Goal: Task Accomplishment & Management: Manage account settings

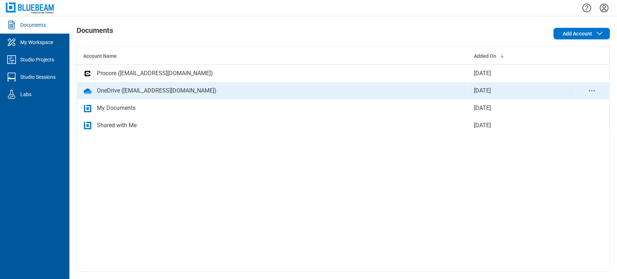
click at [121, 87] on div "OneDrive ([EMAIL_ADDRESS][DOMAIN_NAME])" at bounding box center [157, 90] width 120 height 9
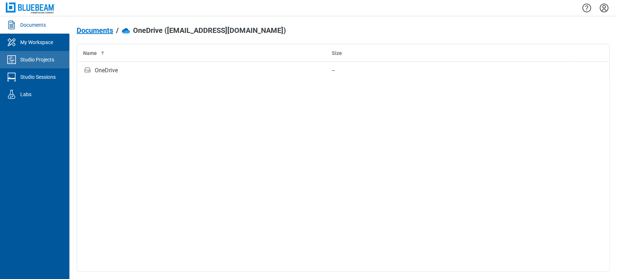
click at [40, 63] on div "Studio Projects" at bounding box center [37, 59] width 34 height 7
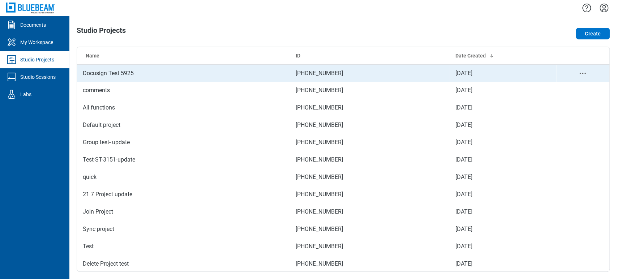
click at [200, 73] on td "Docusign Test 5925" at bounding box center [183, 72] width 213 height 17
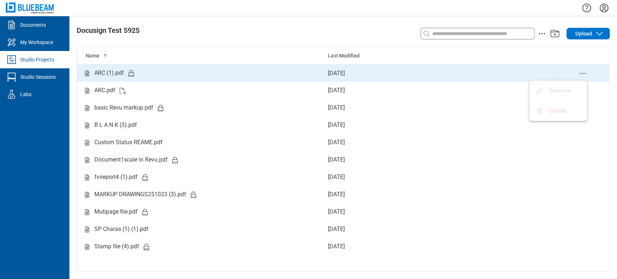
click at [585, 70] on icon "delete-context-menu" at bounding box center [582, 73] width 9 height 9
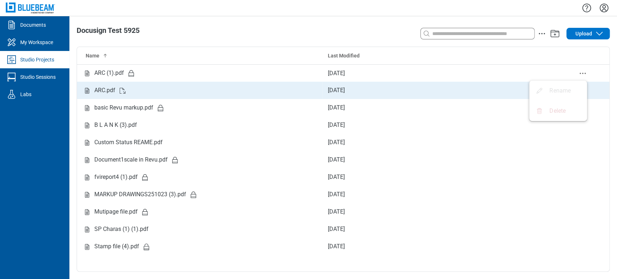
click at [545, 92] on body "Documents My Workspace Studio Projects Studio Sessions Labs Docusign Test 5925 …" at bounding box center [308, 139] width 617 height 279
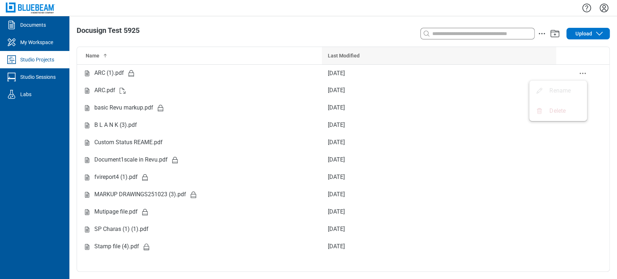
click at [548, 51] on th "Last Modified" at bounding box center [439, 55] width 234 height 17
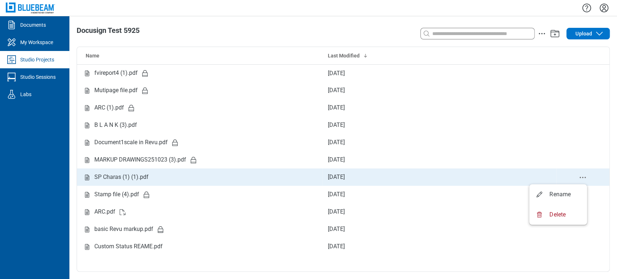
click at [582, 177] on circle "delete-context-menu" at bounding box center [582, 177] width 1 height 1
click at [136, 170] on td "SP Charas (1) (1).pdf" at bounding box center [199, 176] width 245 height 17
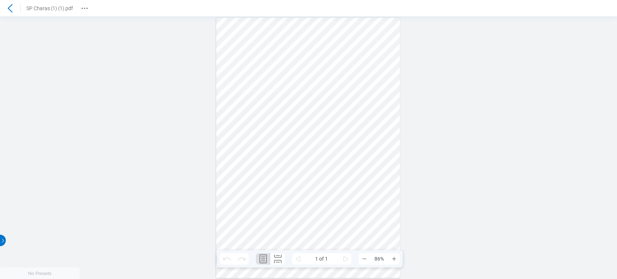
click at [9, 8] on icon at bounding box center [10, 8] width 9 height 9
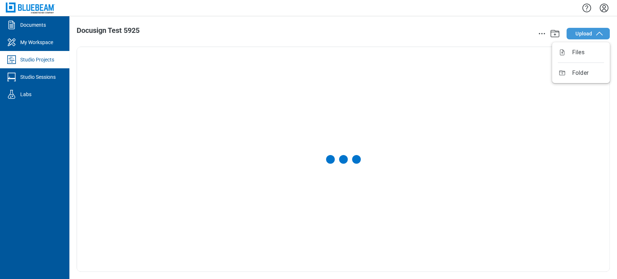
click at [578, 31] on span "Upload" at bounding box center [583, 33] width 17 height 7
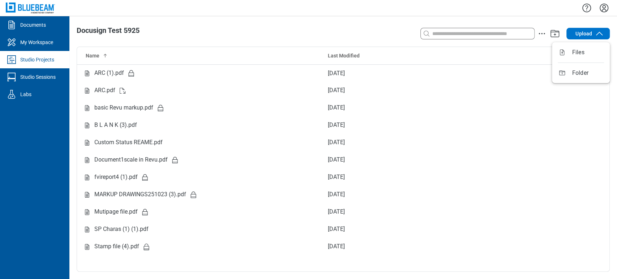
click at [544, 11] on div at bounding box center [342, 8] width 547 height 16
click at [54, 58] on div "Studio Projects" at bounding box center [37, 59] width 34 height 7
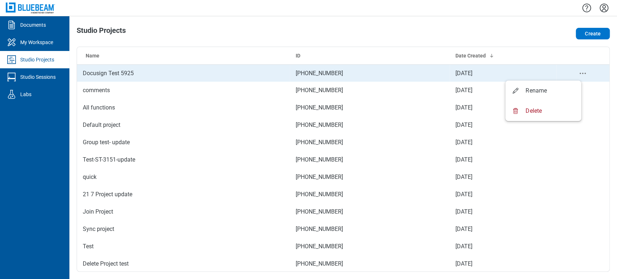
click at [578, 72] on icon "project-actions-menu" at bounding box center [582, 73] width 9 height 9
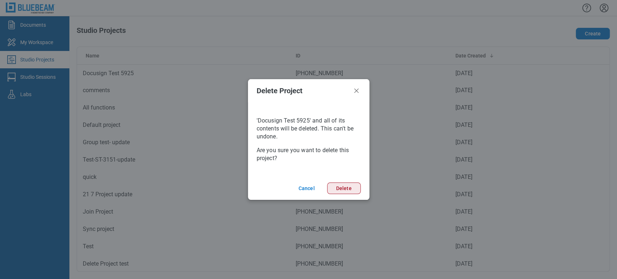
click at [342, 187] on button "Delete" at bounding box center [344, 188] width 34 height 12
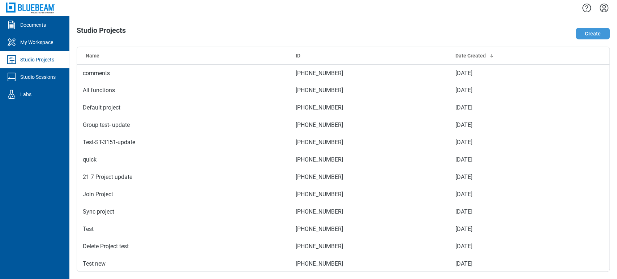
click at [591, 30] on button "Create" at bounding box center [592, 34] width 34 height 12
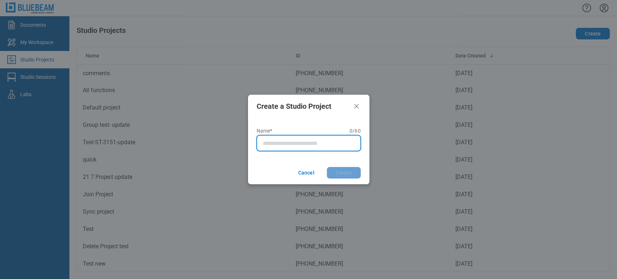
click at [269, 143] on input "Name* 0 of 60 characters 0 / 60" at bounding box center [310, 143] width 95 height 9
type input "**********"
click at [327, 167] on button "Create" at bounding box center [344, 173] width 34 height 12
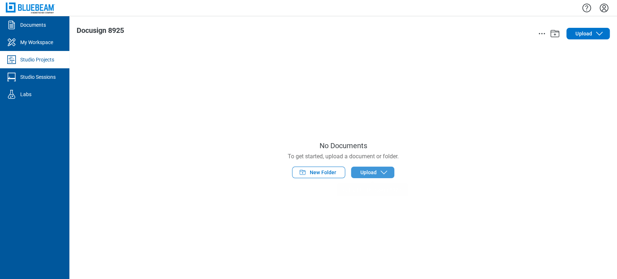
click at [366, 177] on button "Upload" at bounding box center [372, 173] width 43 height 12
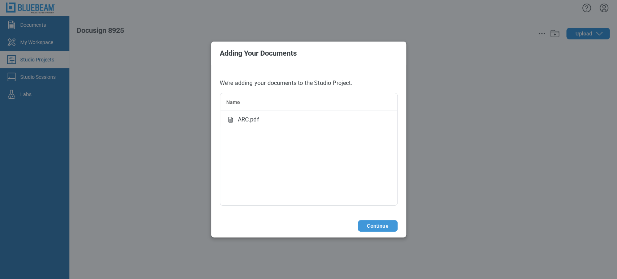
click at [376, 231] on button "Continue" at bounding box center [377, 226] width 39 height 12
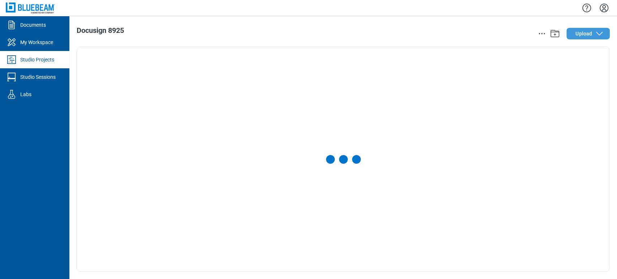
click at [582, 36] on span "Upload" at bounding box center [583, 33] width 17 height 7
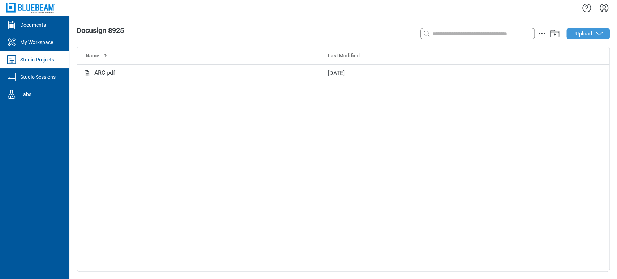
click at [594, 34] on button "Upload" at bounding box center [587, 34] width 43 height 12
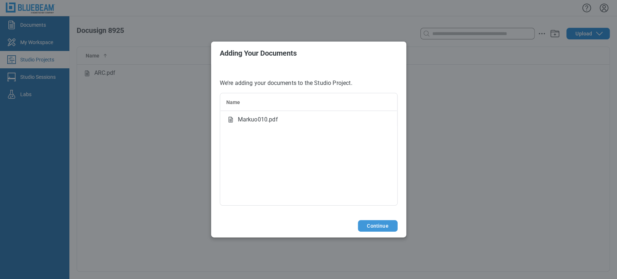
click at [380, 228] on button "Continue" at bounding box center [377, 226] width 39 height 12
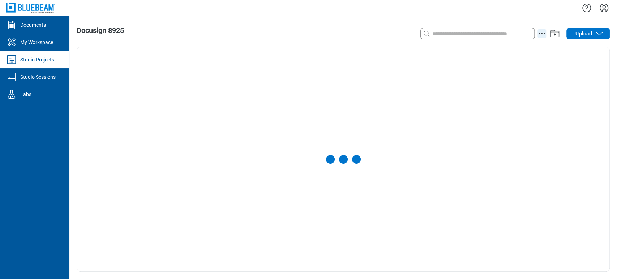
click at [543, 32] on icon "action-menu" at bounding box center [541, 33] width 9 height 9
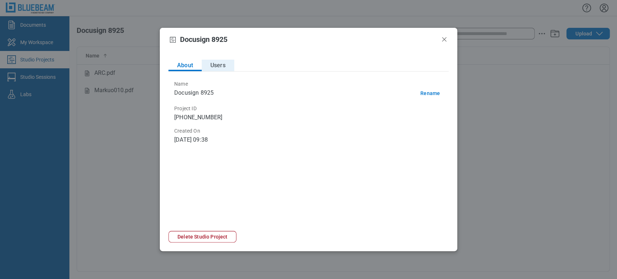
click at [214, 64] on button "Users" at bounding box center [218, 66] width 33 height 12
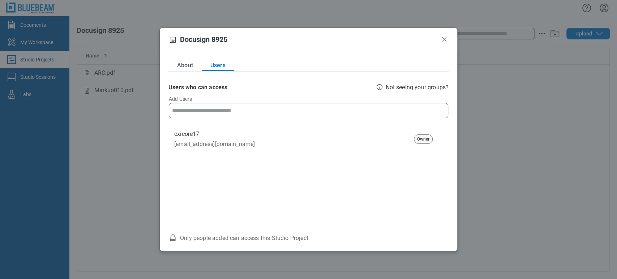
click at [238, 108] on input at bounding box center [308, 110] width 278 height 14
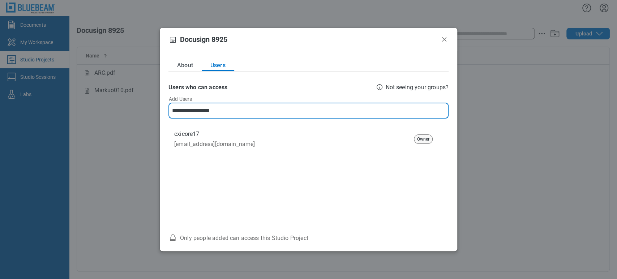
type input "**********"
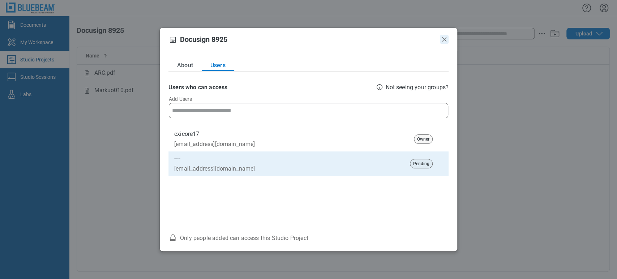
click at [441, 36] on icon "Close" at bounding box center [444, 39] width 9 height 9
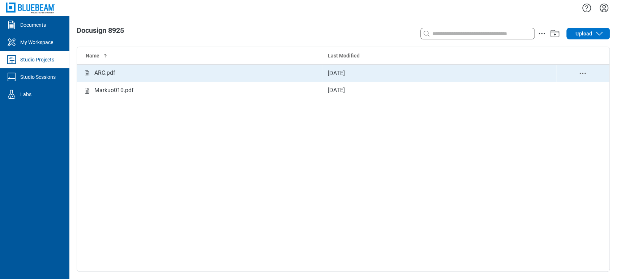
click at [101, 75] on div "ARC.pdf" at bounding box center [104, 73] width 21 height 9
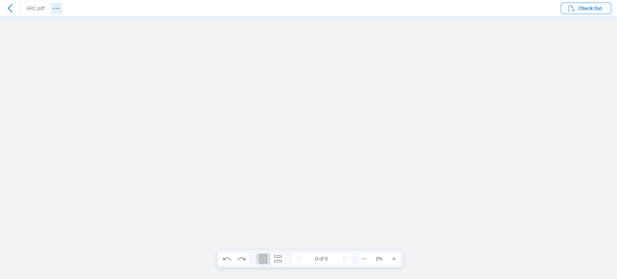
click at [51, 10] on button "Revision History" at bounding box center [57, 9] width 12 height 12
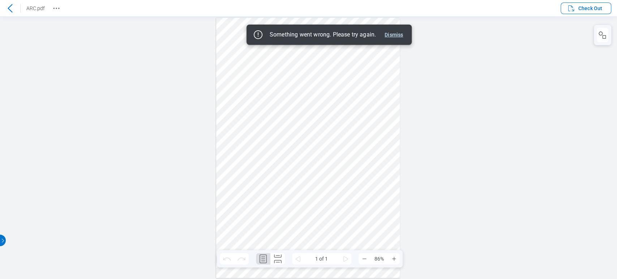
click at [382, 35] on button "Dismiss" at bounding box center [393, 34] width 24 height 9
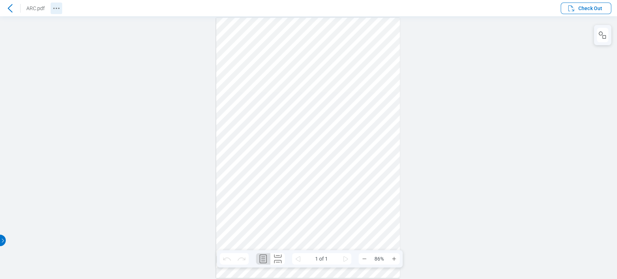
click at [57, 6] on icon "Revision History" at bounding box center [56, 8] width 9 height 9
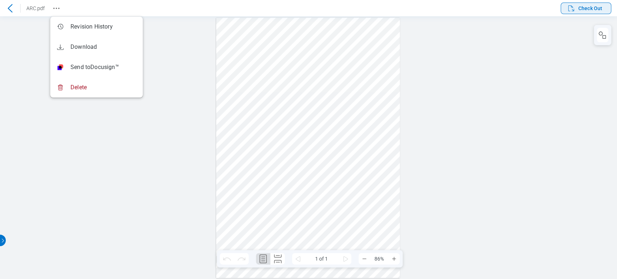
click at [586, 9] on span "Check Out" at bounding box center [590, 8] width 24 height 7
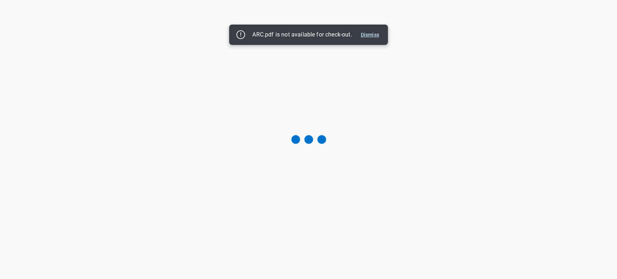
click at [370, 33] on button "Dismiss" at bounding box center [370, 34] width 24 height 9
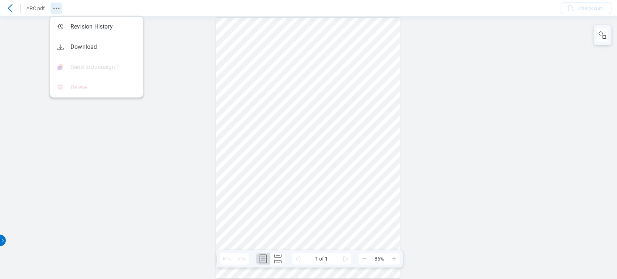
click at [58, 8] on icon "Revision History" at bounding box center [56, 8] width 9 height 9
click at [8, 8] on icon at bounding box center [10, 8] width 5 height 8
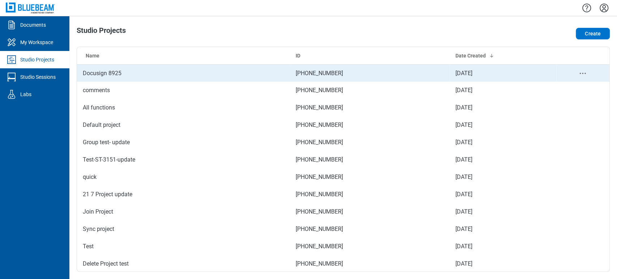
click at [176, 77] on td "Docusign 8925" at bounding box center [183, 72] width 213 height 17
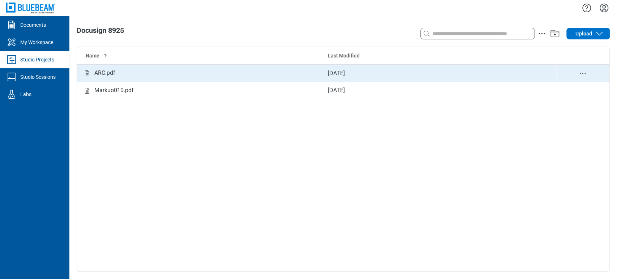
click at [319, 73] on td "ARC.pdf" at bounding box center [199, 72] width 245 height 17
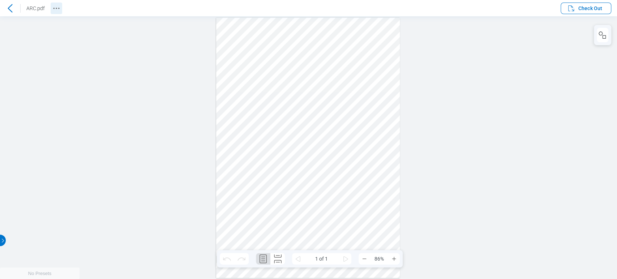
click at [56, 11] on icon "Revision History" at bounding box center [56, 8] width 9 height 9
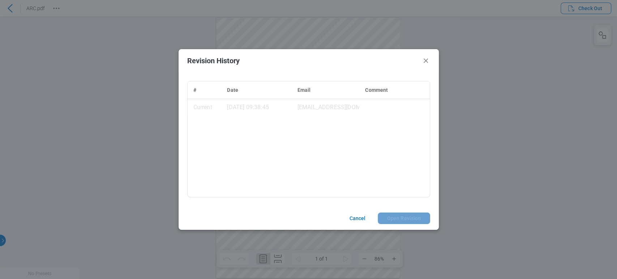
click at [432, 62] on header "Revision History" at bounding box center [308, 60] width 260 height 23
drag, startPoint x: 428, startPoint y: 61, endPoint x: 470, endPoint y: 37, distance: 48.1
click at [428, 61] on icon "Close" at bounding box center [425, 60] width 9 height 9
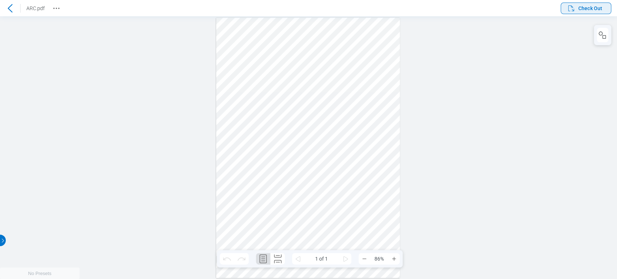
click at [599, 7] on span "Check Out" at bounding box center [590, 8] width 24 height 7
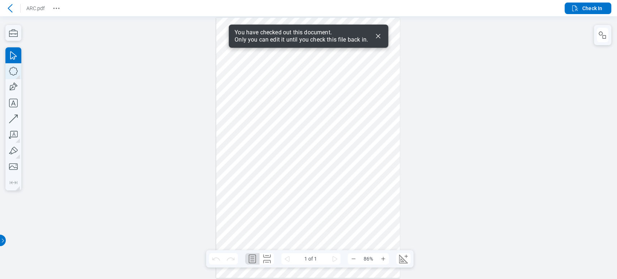
click at [16, 70] on icon "button" at bounding box center [13, 71] width 16 height 16
drag, startPoint x: 231, startPoint y: 94, endPoint x: 43, endPoint y: 79, distance: 189.2
click at [263, 120] on div at bounding box center [308, 148] width 184 height 260
click at [11, 86] on icon "button" at bounding box center [13, 87] width 16 height 16
drag, startPoint x: 221, startPoint y: 48, endPoint x: 376, endPoint y: 174, distance: 200.5
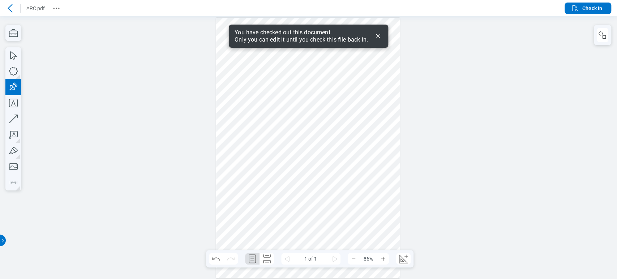
click at [381, 174] on div at bounding box center [308, 148] width 184 height 260
click at [8, 122] on icon "button" at bounding box center [13, 119] width 16 height 16
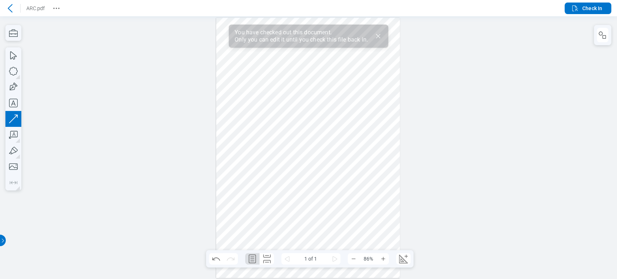
drag, startPoint x: 238, startPoint y: 205, endPoint x: 332, endPoint y: 195, distance: 95.1
click at [335, 198] on div at bounding box center [308, 148] width 184 height 260
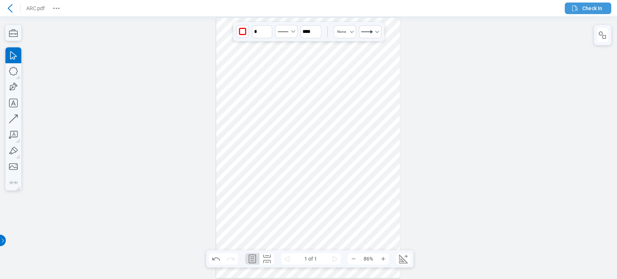
click at [589, 9] on span "Check In" at bounding box center [592, 8] width 20 height 7
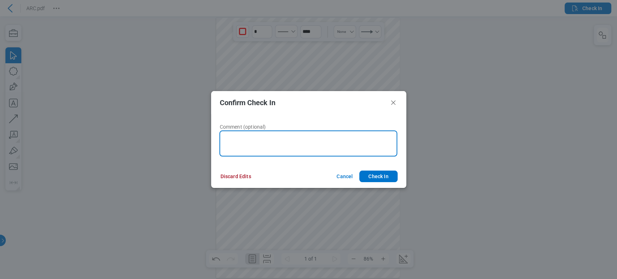
click at [332, 145] on textarea at bounding box center [308, 143] width 178 height 26
type textarea "**"
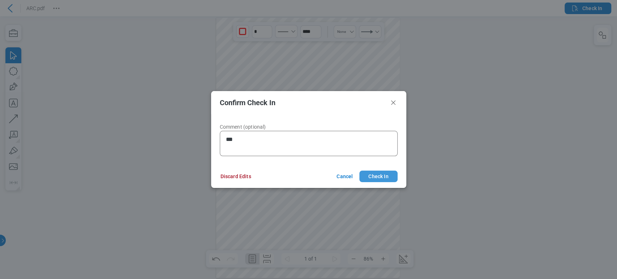
click at [380, 171] on button "Check In" at bounding box center [378, 176] width 38 height 12
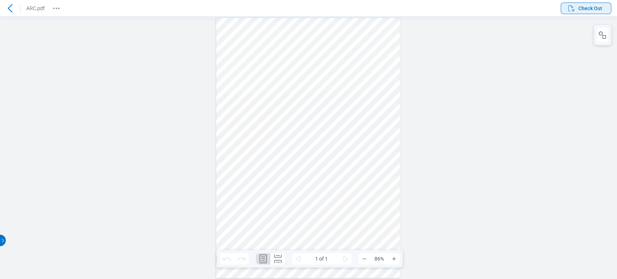
click at [597, 9] on span "Check Out" at bounding box center [590, 8] width 24 height 7
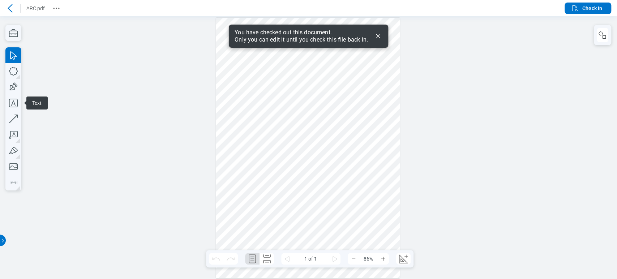
click at [14, 100] on icon "button" at bounding box center [13, 103] width 16 height 16
drag, startPoint x: 240, startPoint y: 190, endPoint x: 304, endPoint y: 225, distance: 72.6
click at [304, 225] on div at bounding box center [308, 148] width 184 height 260
click at [322, 217] on div at bounding box center [308, 148] width 184 height 260
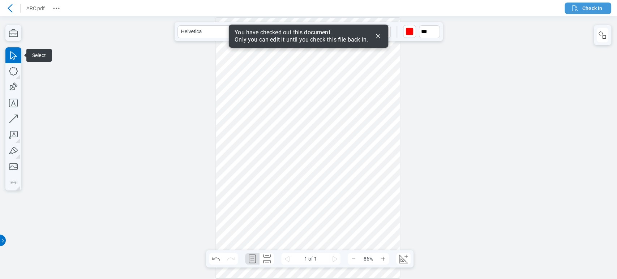
click at [576, 6] on icon "button" at bounding box center [574, 8] width 9 height 9
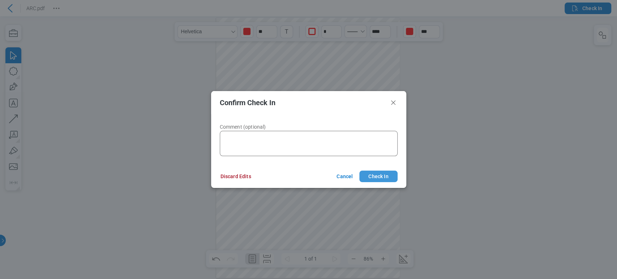
click at [385, 176] on button "Check In" at bounding box center [378, 176] width 38 height 12
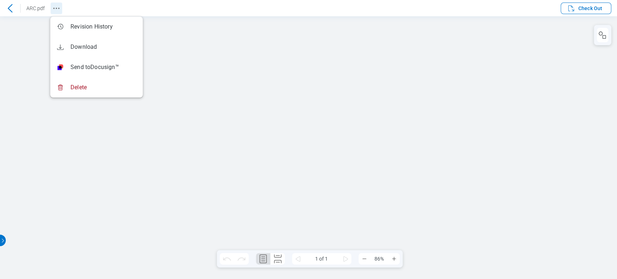
click at [55, 8] on icon "Revision History" at bounding box center [56, 8] width 9 height 9
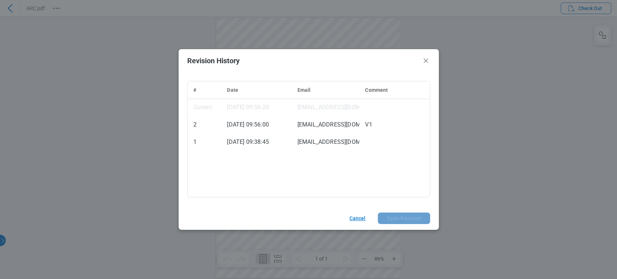
click at [362, 213] on button "Cancel" at bounding box center [355, 218] width 31 height 12
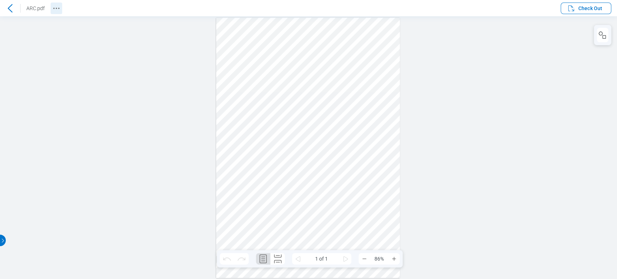
click at [55, 9] on icon "Revision History" at bounding box center [56, 8] width 9 height 9
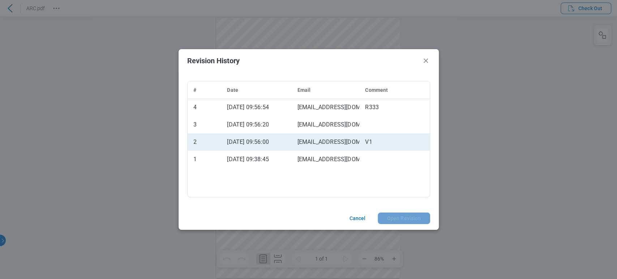
click at [351, 140] on td "[EMAIL_ADDRESS][DOMAIN_NAME]" at bounding box center [325, 141] width 68 height 17
click at [407, 222] on button "Open Revision" at bounding box center [403, 218] width 52 height 12
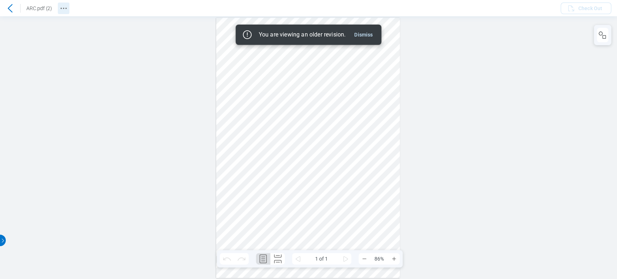
click at [65, 8] on icon "Revision History" at bounding box center [63, 8] width 9 height 9
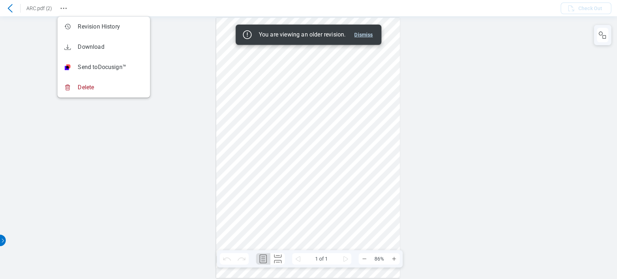
click at [366, 36] on button "Dismiss" at bounding box center [363, 34] width 24 height 9
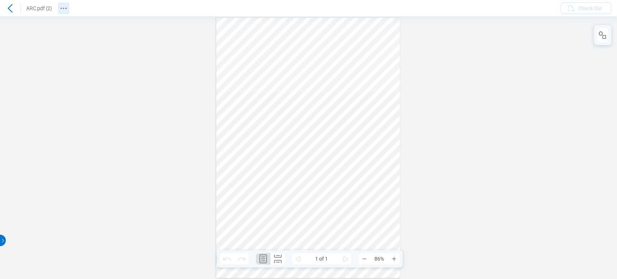
drag, startPoint x: 70, startPoint y: 11, endPoint x: 60, endPoint y: 6, distance: 10.5
click at [69, 10] on header "ARC.pdf (2) Check Out" at bounding box center [308, 8] width 617 height 16
click at [60, 6] on icon "Revision History" at bounding box center [63, 8] width 9 height 9
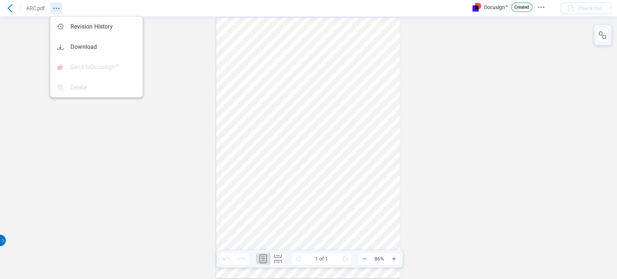
click at [52, 5] on icon "Revision History" at bounding box center [56, 8] width 9 height 9
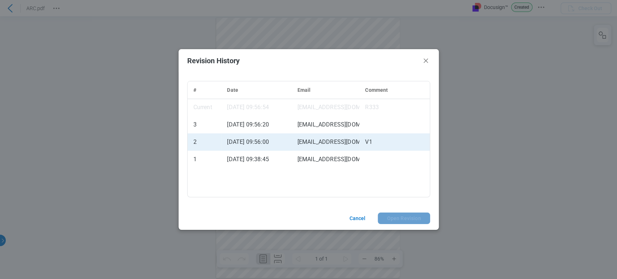
click at [340, 141] on td "[EMAIL_ADDRESS][DOMAIN_NAME]" at bounding box center [325, 141] width 68 height 17
click at [402, 216] on button "Open Revision" at bounding box center [403, 218] width 52 height 12
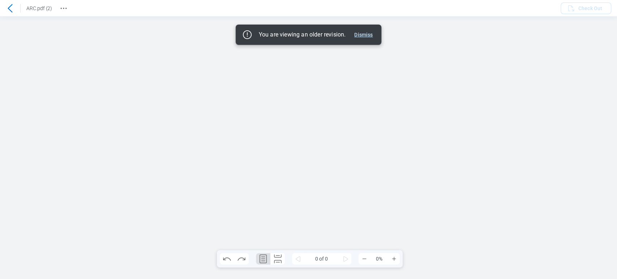
click at [367, 34] on button "Dismiss" at bounding box center [363, 34] width 24 height 9
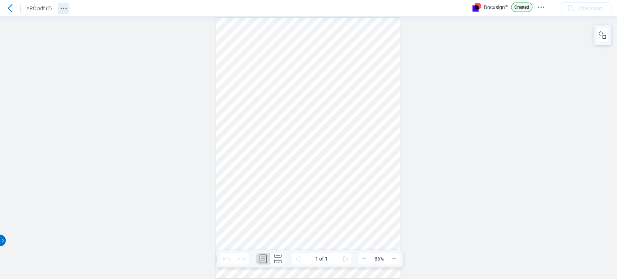
click at [63, 7] on icon "Revision History" at bounding box center [63, 8] width 9 height 9
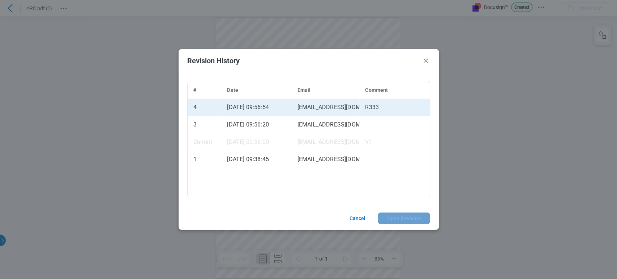
click at [336, 110] on td "cxicore21@mail.com" at bounding box center [325, 107] width 68 height 17
click at [408, 222] on button "Open Revision" at bounding box center [403, 218] width 52 height 12
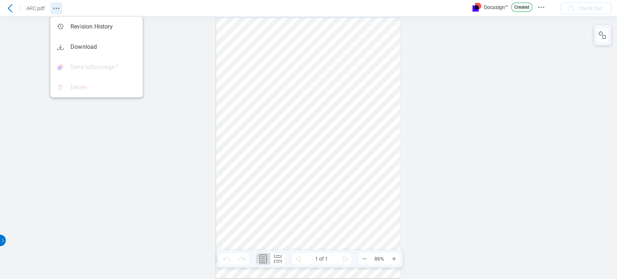
click at [54, 8] on circle "Revision History" at bounding box center [53, 8] width 1 height 1
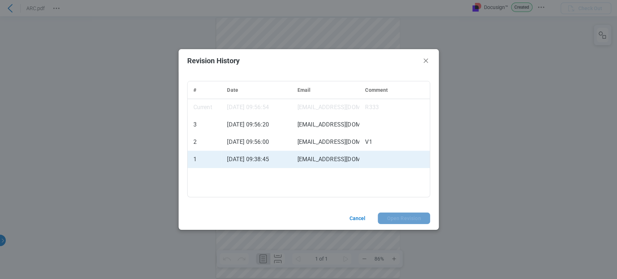
click at [293, 156] on td "cxicore17@mail.com" at bounding box center [325, 159] width 68 height 17
click at [396, 215] on button "Open Revision" at bounding box center [403, 218] width 52 height 12
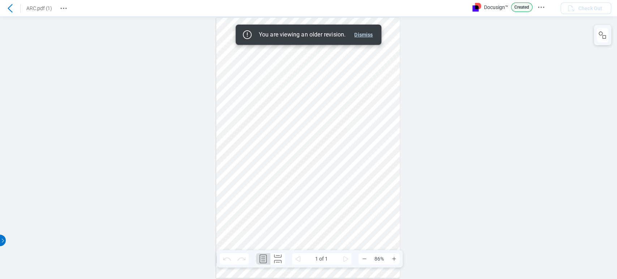
click at [364, 33] on button "Dismiss" at bounding box center [363, 34] width 24 height 9
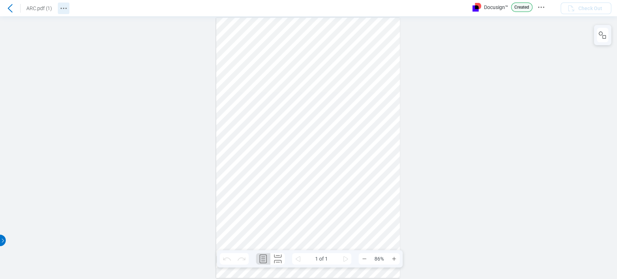
click at [60, 4] on icon "Revision History" at bounding box center [63, 8] width 9 height 9
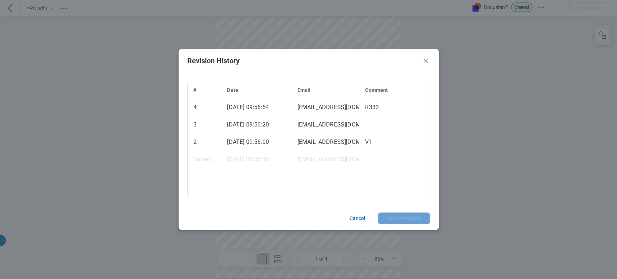
click at [312, 134] on td "cxicore17@mail.com" at bounding box center [325, 141] width 68 height 17
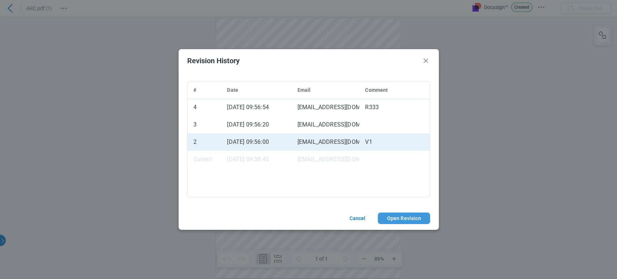
click at [406, 215] on button "Open Revision" at bounding box center [403, 218] width 52 height 12
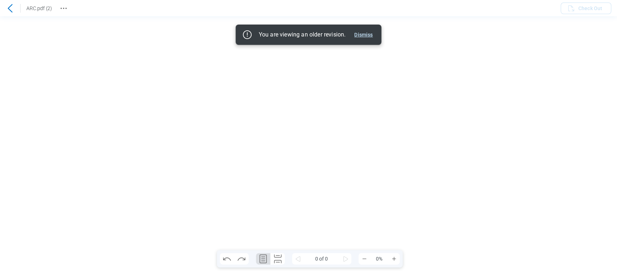
click at [364, 35] on button "Dismiss" at bounding box center [363, 34] width 24 height 9
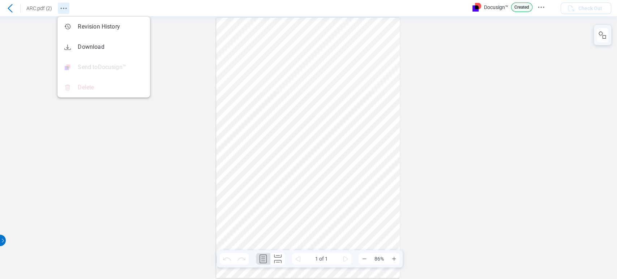
click at [139, 8] on header "ARC.pdf (2) Docusign™ Created Check Out" at bounding box center [308, 8] width 617 height 16
click at [169, 6] on header "ARC.pdf (2) Docusign™ Created Check Out" at bounding box center [308, 8] width 617 height 16
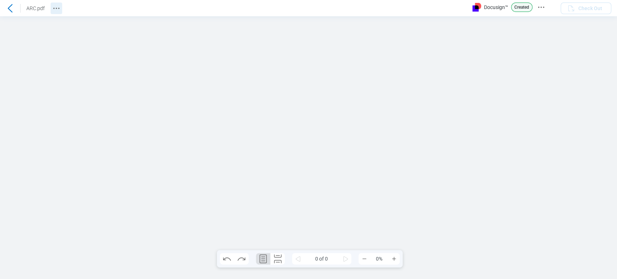
click at [55, 6] on div "ARC.pdf Docusign™ Created Check Out 0 of 0 0% Preparing Your Document We're get…" at bounding box center [308, 139] width 617 height 279
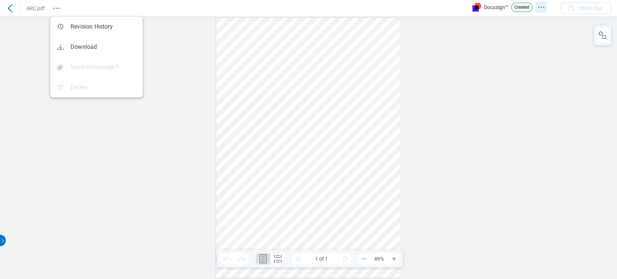
click at [537, 7] on icon "Docusign Menu" at bounding box center [540, 7] width 9 height 9
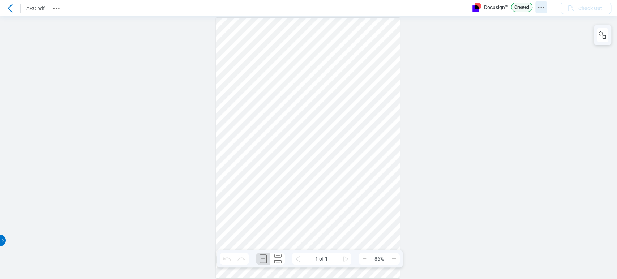
click at [545, 8] on button "Docusign Menu" at bounding box center [541, 7] width 12 height 12
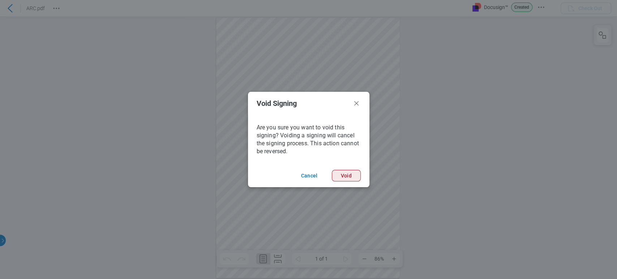
click at [344, 173] on button "Void" at bounding box center [346, 176] width 29 height 12
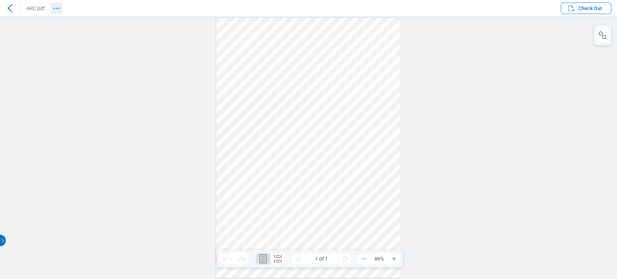
click at [52, 7] on icon "Revision History" at bounding box center [56, 8] width 9 height 9
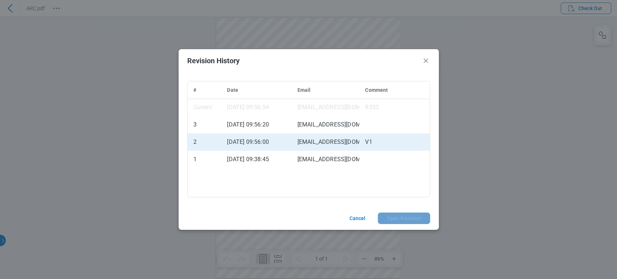
click at [353, 139] on td "[EMAIL_ADDRESS][DOMAIN_NAME]" at bounding box center [325, 141] width 68 height 17
click at [393, 216] on button "Open Revision" at bounding box center [403, 218] width 52 height 12
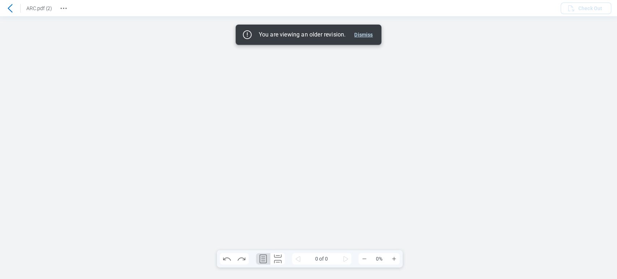
click at [367, 34] on button "Dismiss" at bounding box center [363, 34] width 24 height 9
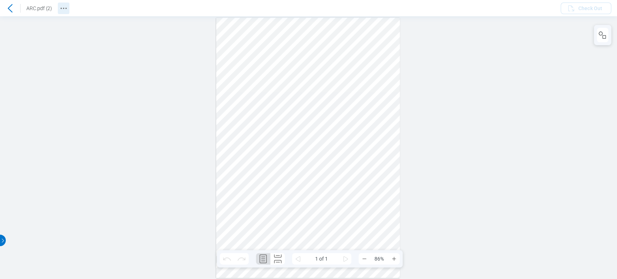
click at [69, 8] on header "ARC.pdf (2) Check Out" at bounding box center [308, 8] width 617 height 16
click at [66, 10] on icon "Revision History" at bounding box center [63, 8] width 9 height 9
click at [59, 9] on icon "Revision History" at bounding box center [56, 8] width 9 height 9
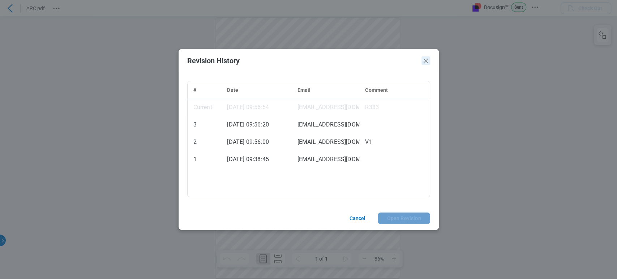
click at [423, 59] on icon "Close" at bounding box center [425, 61] width 4 height 4
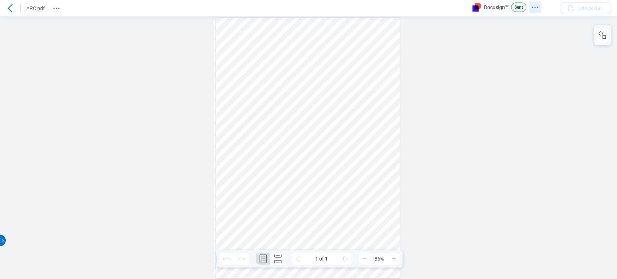
click at [535, 10] on icon "Docusign Menu" at bounding box center [534, 7] width 9 height 9
click at [474, 124] on div at bounding box center [308, 147] width 617 height 263
click at [57, 7] on icon "Revision History" at bounding box center [56, 8] width 9 height 9
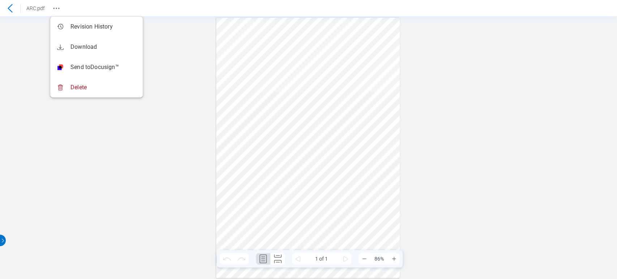
click at [9, 8] on icon at bounding box center [10, 8] width 9 height 9
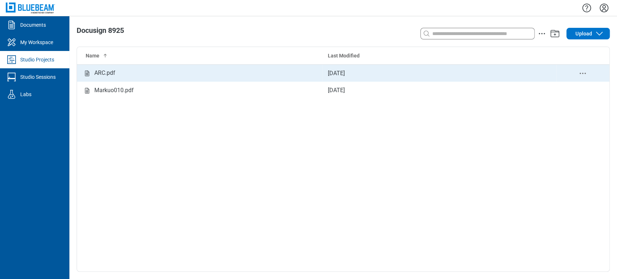
click at [123, 70] on div "ARC.pdf" at bounding box center [199, 73] width 233 height 9
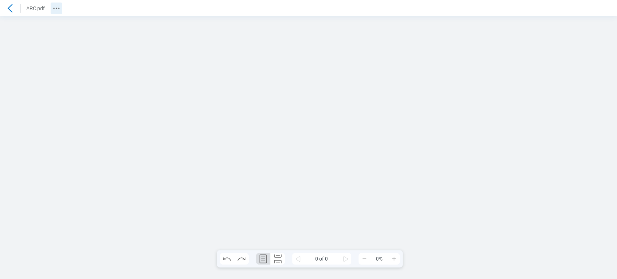
click at [56, 5] on icon "Revision History" at bounding box center [56, 8] width 9 height 9
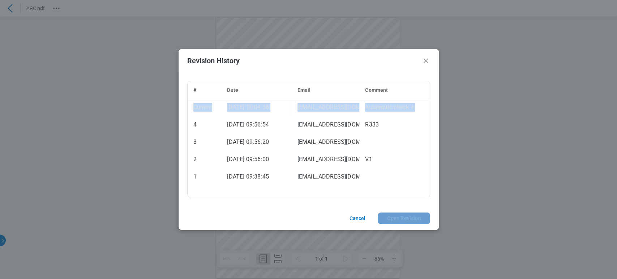
drag, startPoint x: 424, startPoint y: 106, endPoint x: 188, endPoint y: 109, distance: 235.5
click at [188, 109] on tr "Current [DATE] 10:04:38 [EMAIL_ADDRESS][DOMAIN_NAME] Automatic check in" at bounding box center [308, 107] width 242 height 17
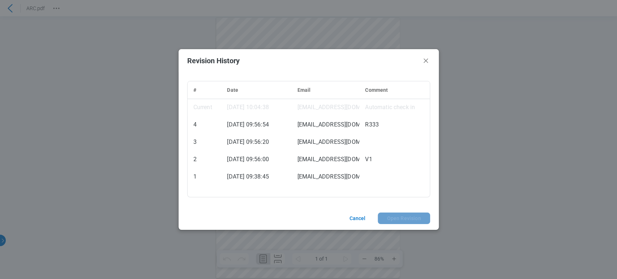
click at [410, 197] on div "# Date Email Comment Current [DATE] 10:04:38 [EMAIL_ADDRESS][DOMAIN_NAME] Autom…" at bounding box center [308, 139] width 260 height 134
click at [427, 60] on icon "Close" at bounding box center [425, 60] width 9 height 9
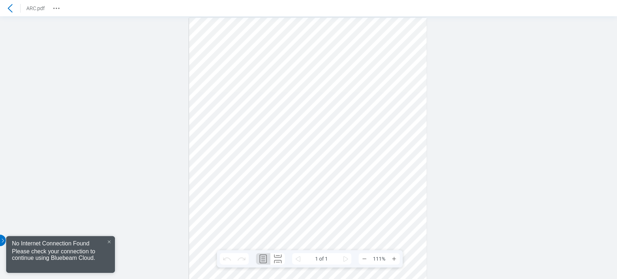
click at [13, 11] on icon at bounding box center [10, 8] width 9 height 9
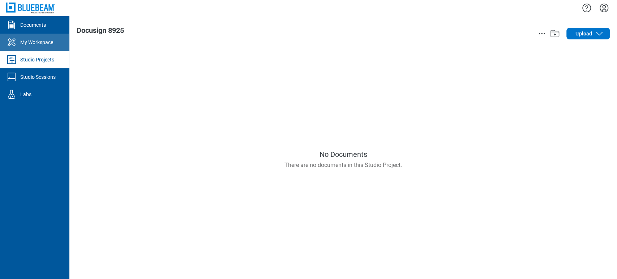
click at [33, 46] on link "My Workspace" at bounding box center [34, 42] width 69 height 17
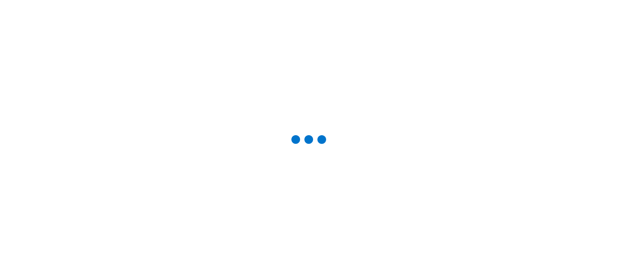
click at [37, 59] on div at bounding box center [308, 140] width 593 height 256
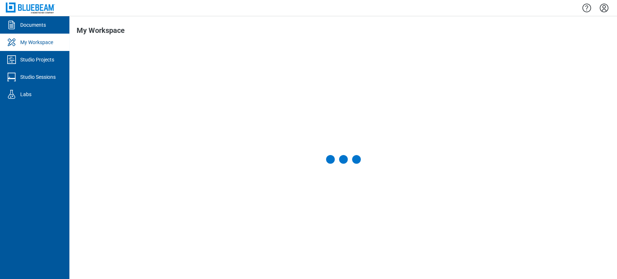
click at [37, 60] on div "Studio Projects" at bounding box center [37, 59] width 34 height 7
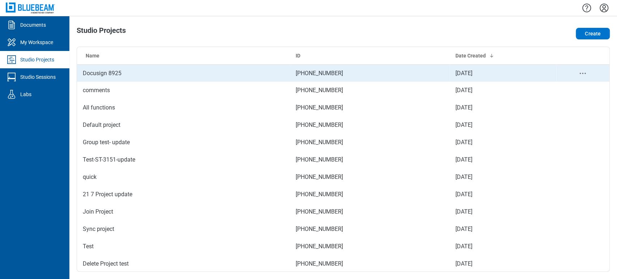
click at [90, 71] on td "Docusign 8925" at bounding box center [183, 72] width 213 height 17
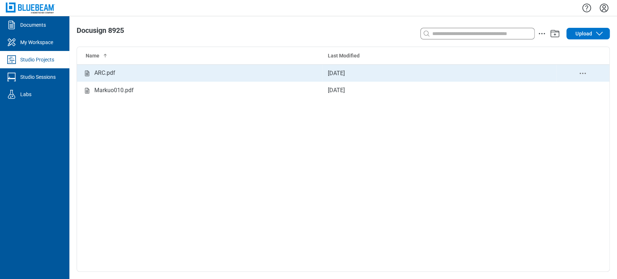
click at [234, 70] on div "ARC.pdf" at bounding box center [199, 73] width 233 height 9
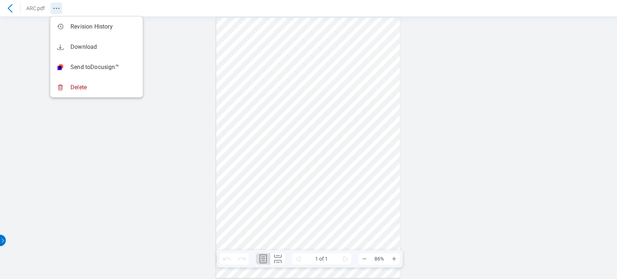
click at [52, 9] on icon "Revision History" at bounding box center [56, 8] width 9 height 9
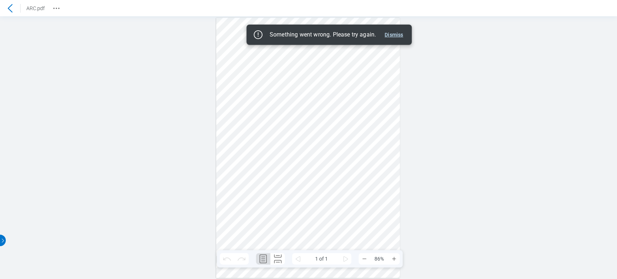
click at [399, 31] on button "Dismiss" at bounding box center [393, 34] width 24 height 9
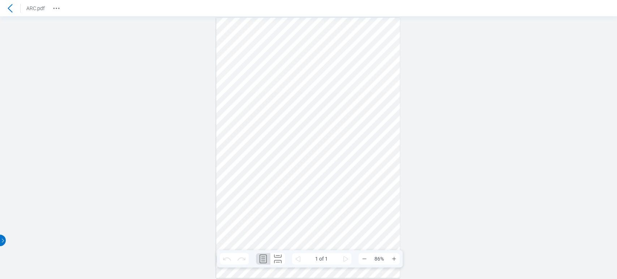
click at [11, 5] on icon at bounding box center [10, 8] width 9 height 9
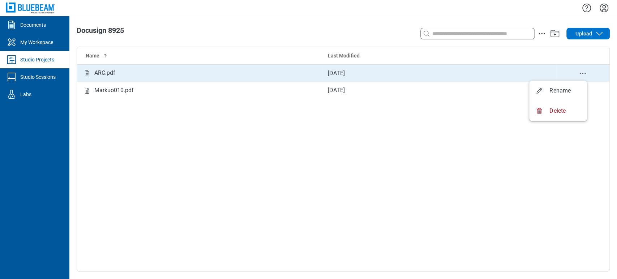
click at [583, 72] on icon "delete-context-menu" at bounding box center [582, 73] width 9 height 9
click at [176, 75] on div "ARC.pdf" at bounding box center [199, 73] width 233 height 9
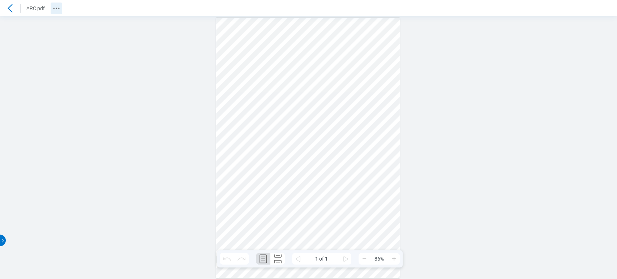
click at [55, 8] on icon "Revision History" at bounding box center [56, 8] width 9 height 9
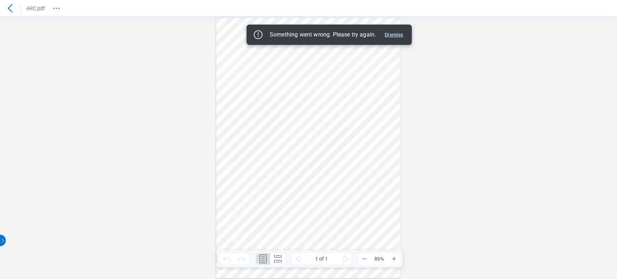
click at [395, 34] on button "Dismiss" at bounding box center [393, 34] width 24 height 9
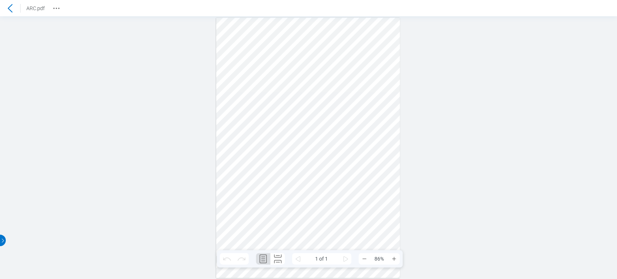
click at [10, 13] on div at bounding box center [10, 9] width 12 height 12
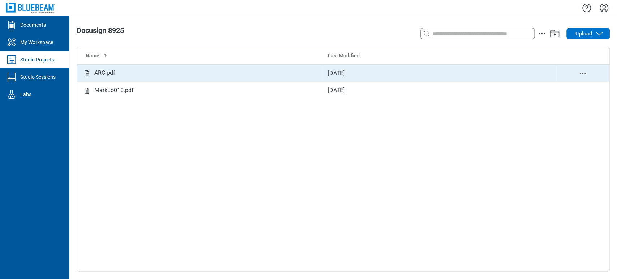
click at [582, 72] on icon "delete-context-menu" at bounding box center [582, 73] width 9 height 9
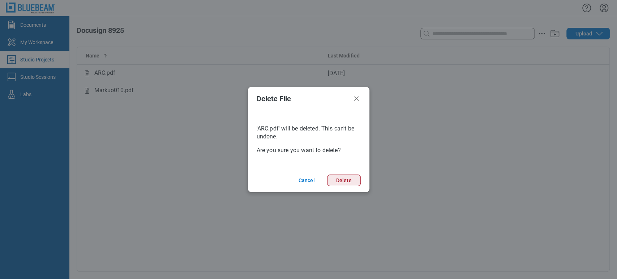
click at [347, 178] on button "Delete" at bounding box center [344, 180] width 34 height 12
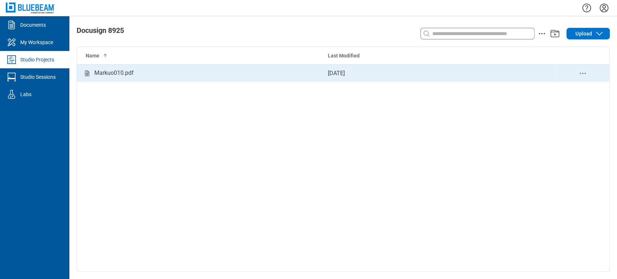
click at [582, 69] on icon "delete-context-menu" at bounding box center [582, 73] width 9 height 9
click at [222, 70] on div "Markuo010.pdf" at bounding box center [199, 73] width 233 height 9
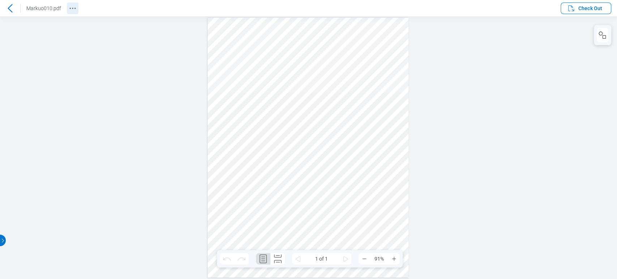
click at [76, 9] on button "Revision History" at bounding box center [73, 9] width 12 height 12
click at [588, 11] on span "Check Out" at bounding box center [590, 8] width 24 height 7
click at [578, 7] on span "Check Out" at bounding box center [590, 8] width 24 height 7
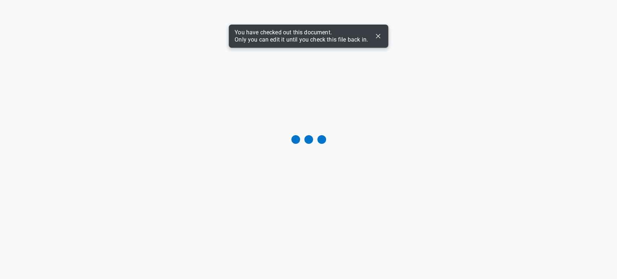
click at [377, 33] on icon "Dismiss" at bounding box center [377, 36] width 9 height 9
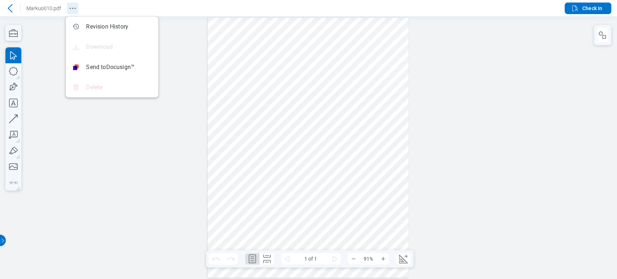
click at [73, 5] on icon "Revision History" at bounding box center [72, 8] width 9 height 9
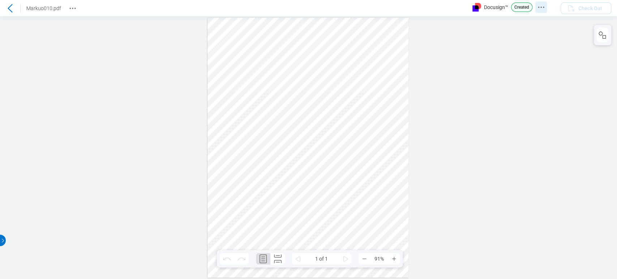
click at [543, 9] on icon "Docusign Menu" at bounding box center [540, 7] width 9 height 9
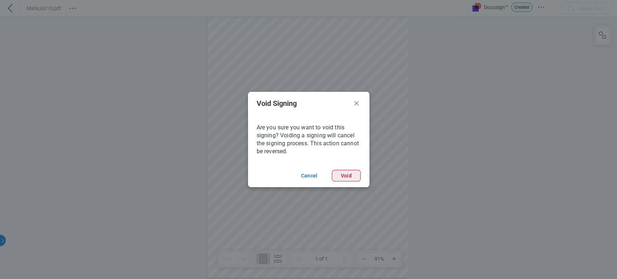
click at [339, 177] on button "Void" at bounding box center [346, 176] width 29 height 12
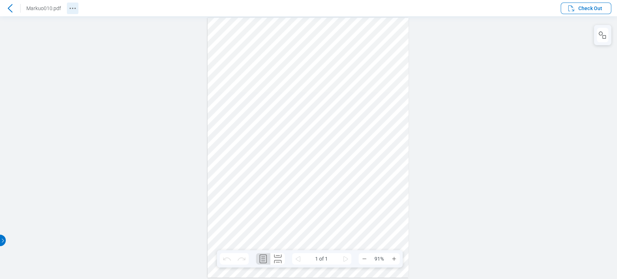
click at [72, 9] on icon "Revision History" at bounding box center [72, 8] width 9 height 9
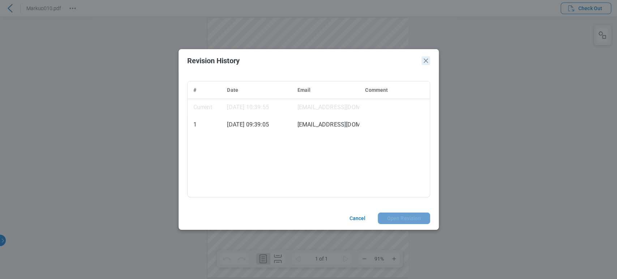
click at [425, 61] on icon "Close" at bounding box center [425, 60] width 9 height 9
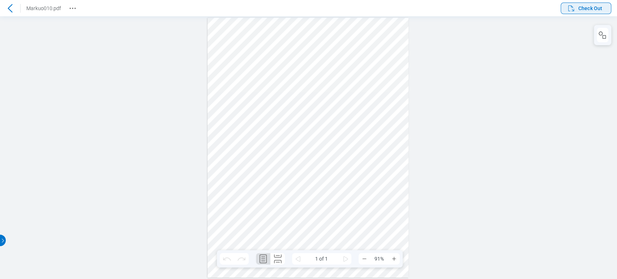
click at [595, 13] on button "Check Out" at bounding box center [585, 9] width 51 height 12
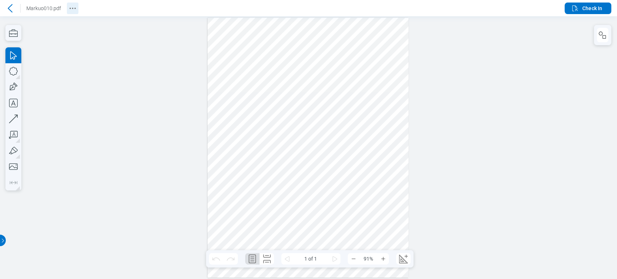
click at [78, 6] on header "Markuo010.pdf Check In" at bounding box center [308, 8] width 617 height 16
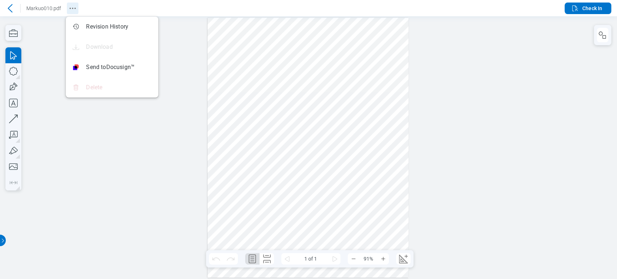
click at [72, 7] on icon "Revision History" at bounding box center [72, 8] width 9 height 9
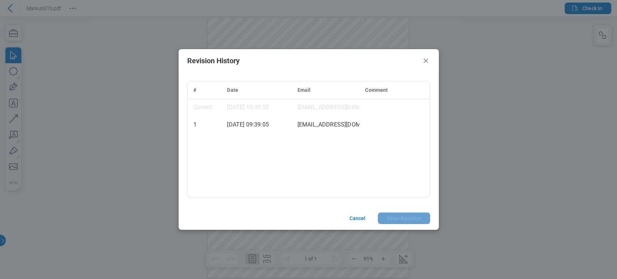
click at [316, 106] on td "[EMAIL_ADDRESS][DOMAIN_NAME]" at bounding box center [325, 107] width 68 height 17
click at [419, 60] on header "Revision History" at bounding box center [308, 60] width 260 height 23
click at [425, 63] on icon "Close" at bounding box center [425, 60] width 9 height 9
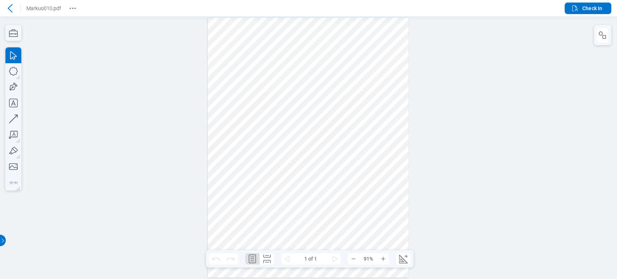
click at [78, 7] on header "Markuo010.pdf Check In" at bounding box center [308, 8] width 617 height 16
click at [75, 8] on icon "Revision History" at bounding box center [72, 8] width 9 height 9
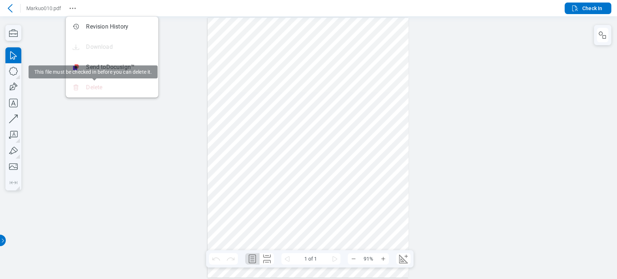
click at [550, 103] on div at bounding box center [308, 147] width 617 height 263
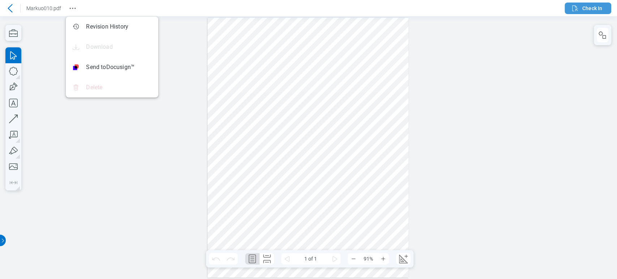
click at [575, 5] on icon "button" at bounding box center [574, 8] width 9 height 9
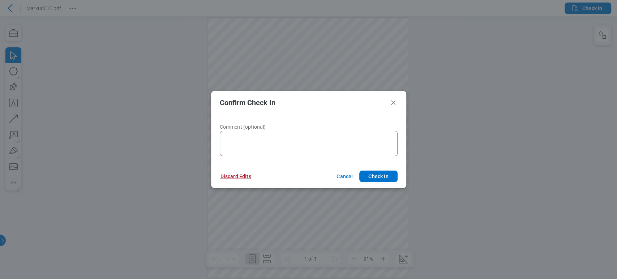
click at [232, 173] on button "Discard Edits" at bounding box center [236, 176] width 48 height 12
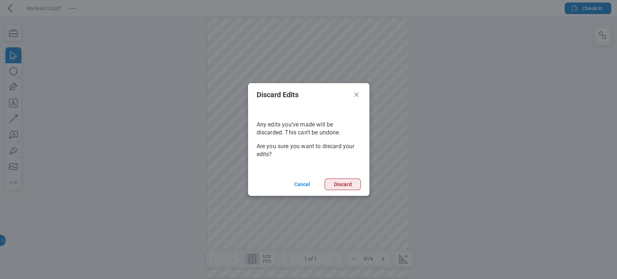
click at [336, 188] on button "Discard" at bounding box center [342, 184] width 36 height 12
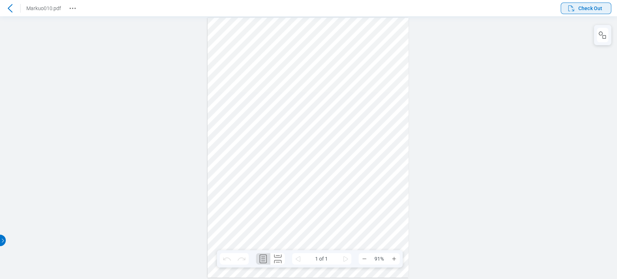
click at [591, 9] on span "Check Out" at bounding box center [590, 8] width 24 height 7
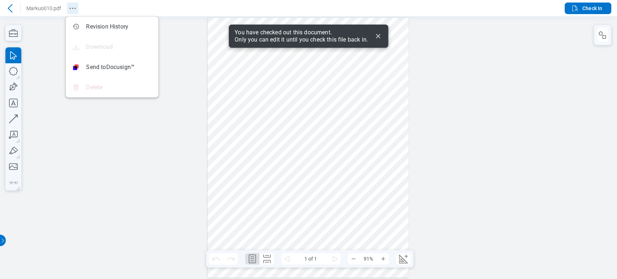
click at [69, 10] on icon "Revision History" at bounding box center [72, 8] width 9 height 9
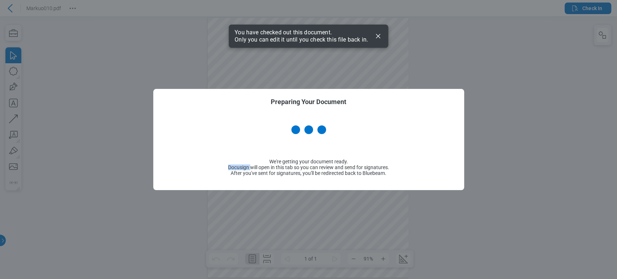
click at [96, 64] on div "Preparing Your Document We're getting your document ready. Docusign will open i…" at bounding box center [308, 139] width 617 height 279
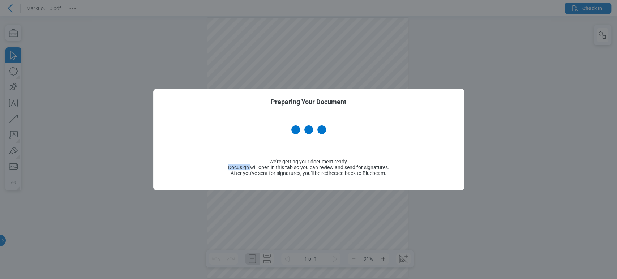
click at [77, 40] on div "Preparing Your Document We're getting your document ready. Docusign will open i…" at bounding box center [308, 139] width 617 height 279
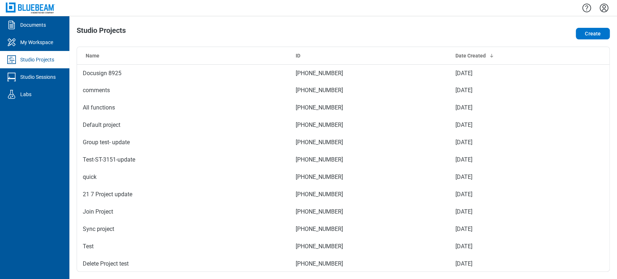
click at [601, 9] on icon "Settings" at bounding box center [604, 8] width 12 height 12
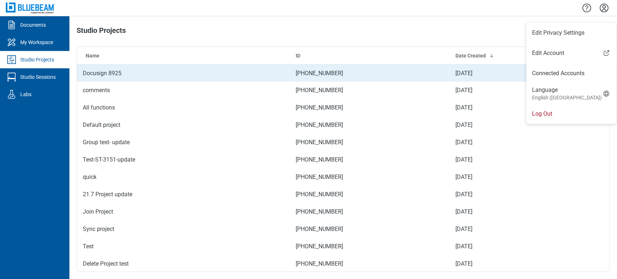
click at [179, 79] on td "Docusign 8925" at bounding box center [183, 72] width 213 height 17
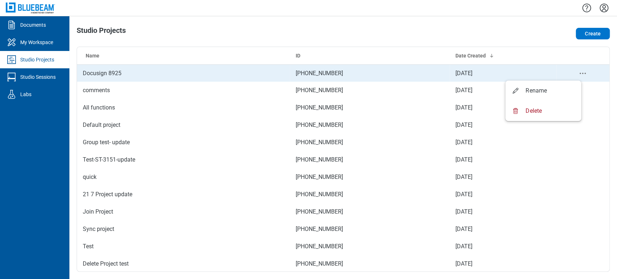
click at [578, 74] on icon "project-actions-menu" at bounding box center [582, 73] width 9 height 9
click at [139, 74] on td "Docusign 8925" at bounding box center [183, 72] width 213 height 17
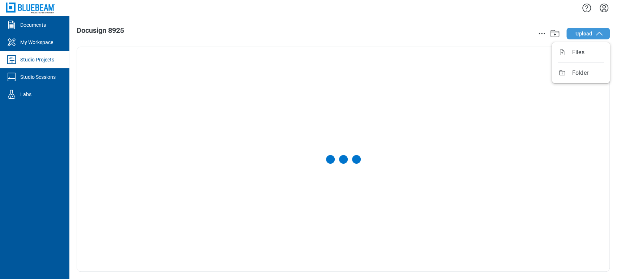
click at [580, 35] on span "Upload" at bounding box center [583, 33] width 17 height 7
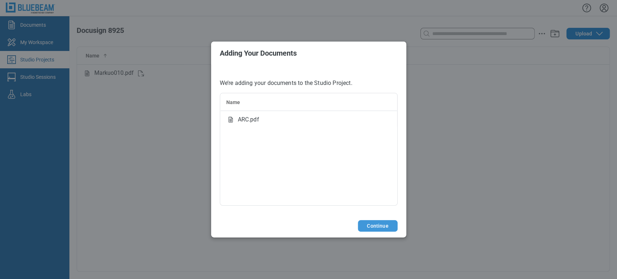
click at [392, 225] on button "Continue" at bounding box center [377, 226] width 39 height 12
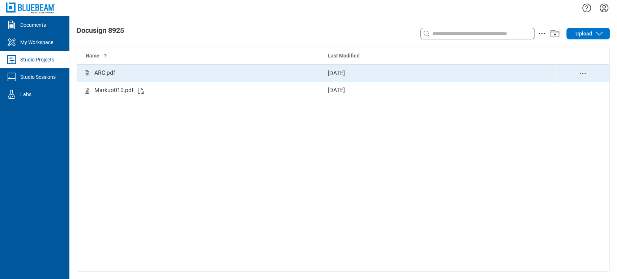
click at [145, 65] on td "ARC.pdf" at bounding box center [199, 72] width 245 height 17
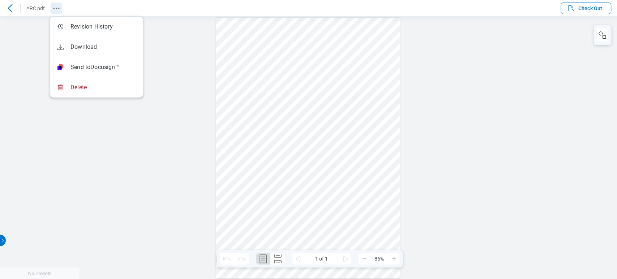
click at [57, 9] on icon "Revision History" at bounding box center [56, 8] width 9 height 9
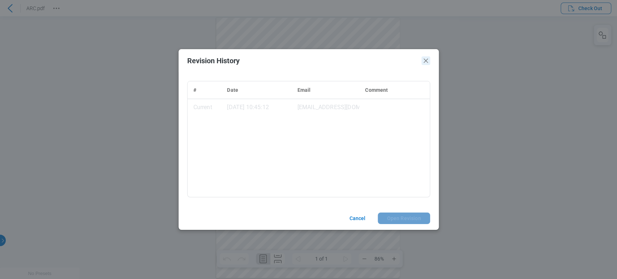
click at [427, 60] on icon "Close" at bounding box center [425, 61] width 4 height 4
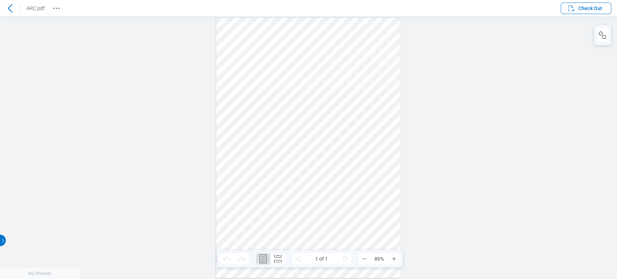
click at [51, 1] on header "ARC.pdf Check Out" at bounding box center [308, 8] width 617 height 16
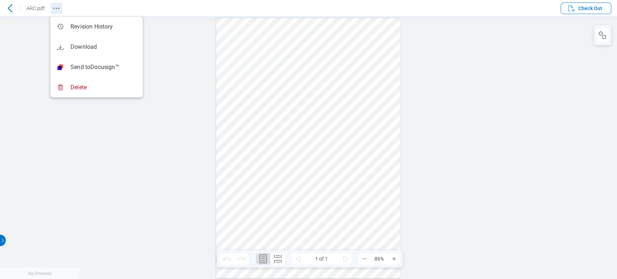
click at [56, 12] on icon "Revision History" at bounding box center [56, 8] width 9 height 9
click at [565, 7] on button "Check Out" at bounding box center [585, 9] width 51 height 12
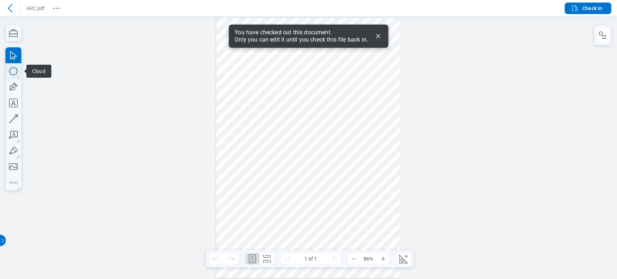
click at [13, 68] on icon "button" at bounding box center [13, 71] width 16 height 16
click at [13, 104] on icon "button" at bounding box center [13, 103] width 16 height 16
click at [226, 104] on div at bounding box center [308, 148] width 184 height 260
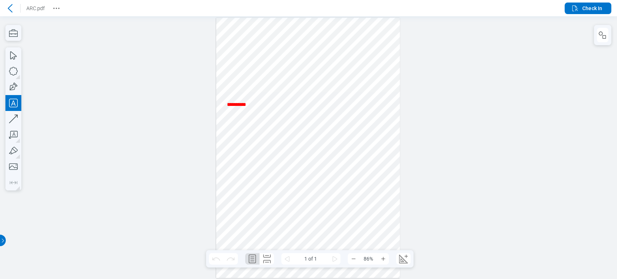
click at [247, 148] on div at bounding box center [308, 148] width 184 height 260
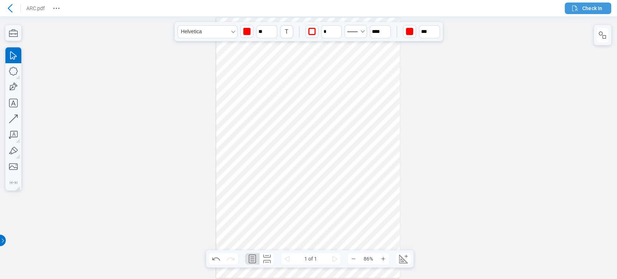
click at [592, 8] on span "Check In" at bounding box center [592, 8] width 20 height 7
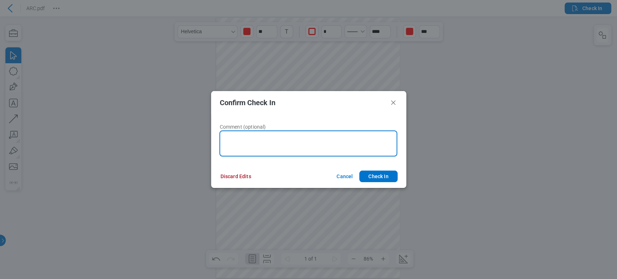
click at [294, 140] on textarea at bounding box center [308, 143] width 178 height 26
type textarea "**********"
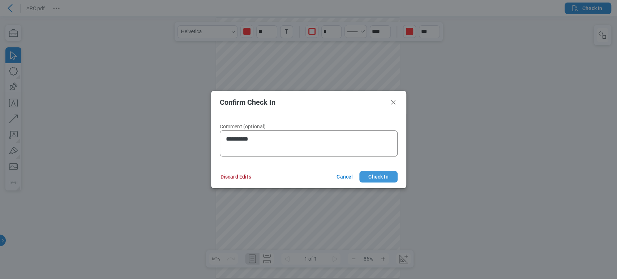
click at [379, 171] on button "Check In" at bounding box center [378, 177] width 38 height 12
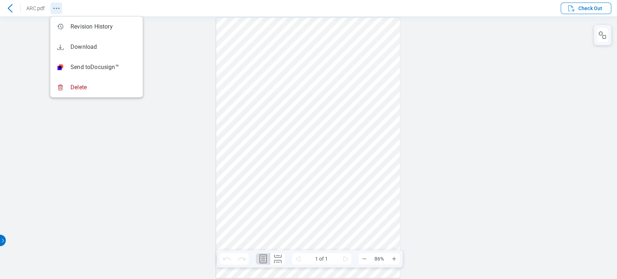
click at [55, 3] on button "Revision History" at bounding box center [57, 9] width 12 height 12
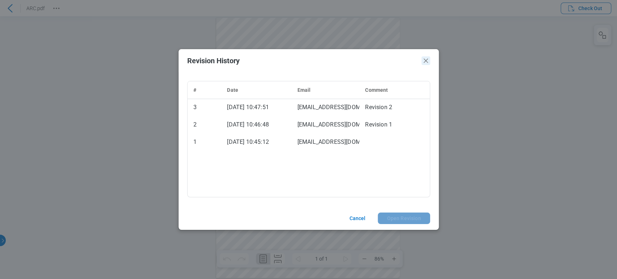
click at [427, 61] on icon "Close" at bounding box center [425, 60] width 9 height 9
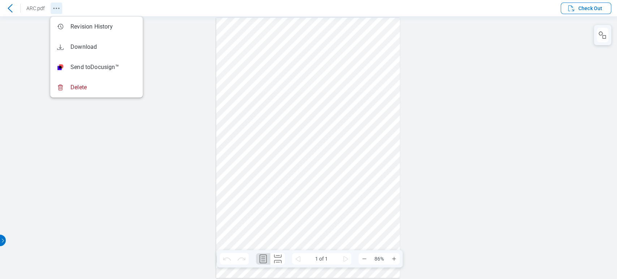
click at [53, 8] on circle "Revision History" at bounding box center [53, 8] width 1 height 1
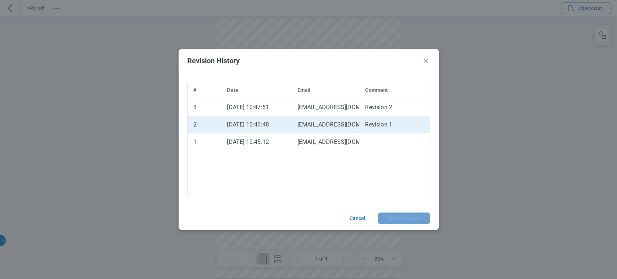
click at [390, 121] on td "Revision 1" at bounding box center [394, 124] width 70 height 17
click at [406, 220] on button "Open Revision" at bounding box center [403, 218] width 52 height 12
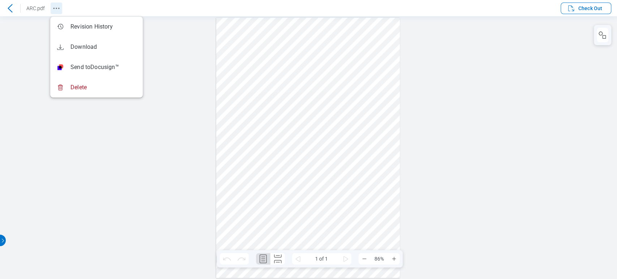
click at [52, 12] on icon "Revision History" at bounding box center [56, 8] width 9 height 9
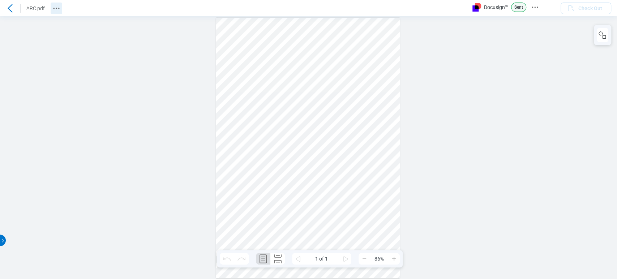
click at [53, 5] on icon "Revision History" at bounding box center [56, 8] width 9 height 9
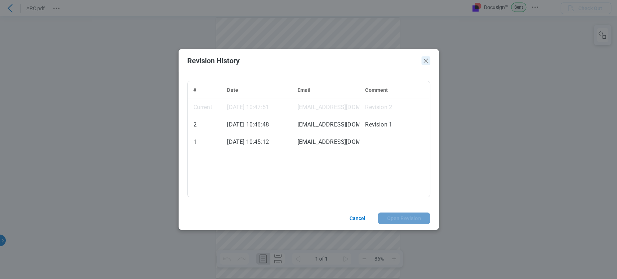
click at [422, 61] on icon "Close" at bounding box center [425, 60] width 9 height 9
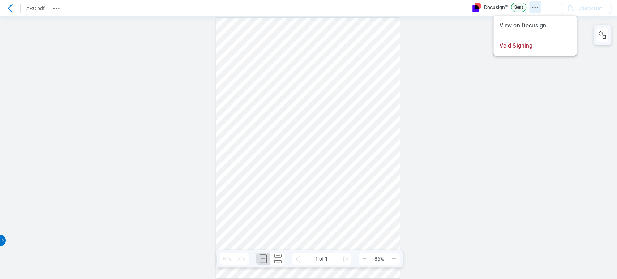
click at [535, 7] on circle "Docusign Menu" at bounding box center [534, 7] width 1 height 1
click at [448, 40] on div at bounding box center [308, 147] width 617 height 263
click at [433, 35] on div at bounding box center [308, 147] width 617 height 263
click at [55, 5] on icon "Revision History" at bounding box center [56, 8] width 9 height 9
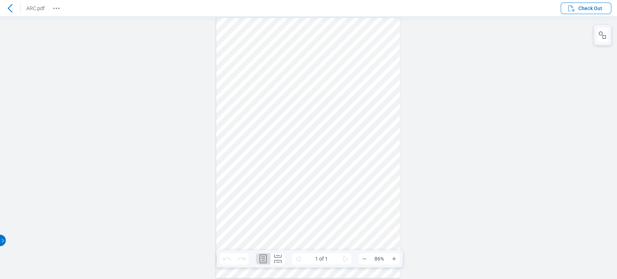
click at [48, 8] on div "ARC.pdf" at bounding box center [31, 9] width 62 height 12
click at [54, 8] on circle "Revision History" at bounding box center [53, 8] width 1 height 1
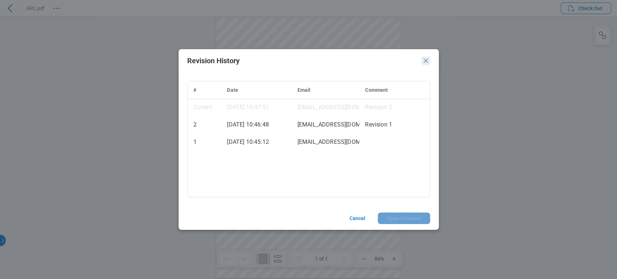
click at [428, 61] on icon "Close" at bounding box center [425, 60] width 9 height 9
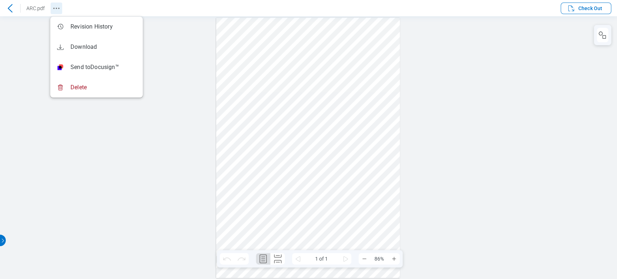
click at [55, 13] on button "Revision History" at bounding box center [57, 9] width 12 height 12
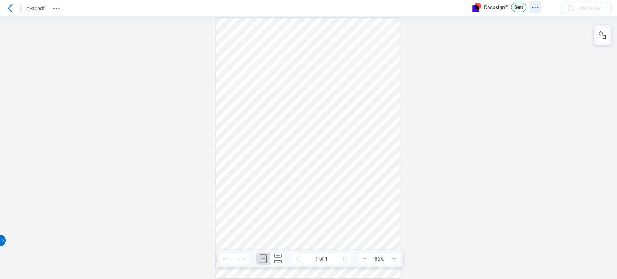
click at [531, 5] on icon "Docusign Menu" at bounding box center [534, 7] width 9 height 9
click at [56, 9] on icon "Revision History" at bounding box center [56, 8] width 9 height 9
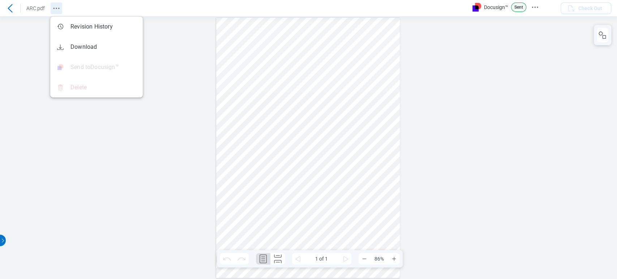
click at [54, 9] on icon "Revision History" at bounding box center [56, 8] width 9 height 9
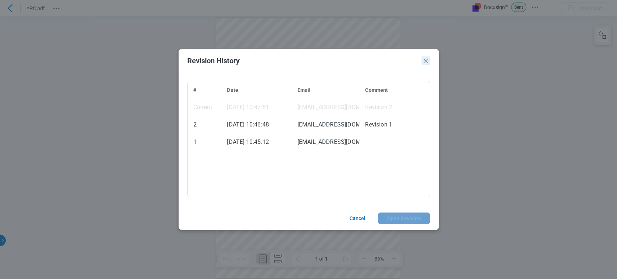
click at [422, 61] on icon "Close" at bounding box center [425, 60] width 9 height 9
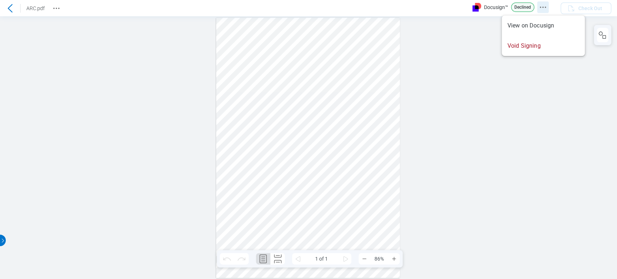
click at [540, 4] on icon "Docusign Menu" at bounding box center [542, 7] width 9 height 9
click at [60, 7] on icon "Revision History" at bounding box center [56, 8] width 9 height 9
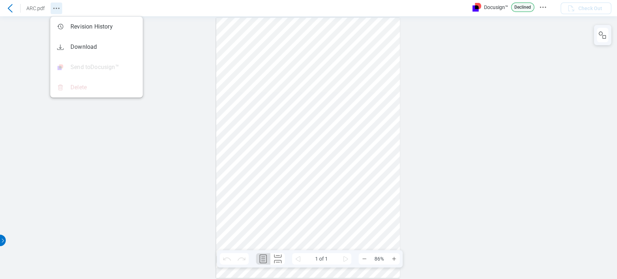
click at [58, 9] on icon "Revision History" at bounding box center [56, 8] width 9 height 9
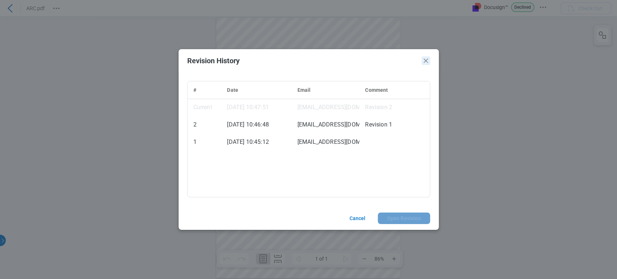
click at [428, 59] on icon "Close" at bounding box center [425, 60] width 9 height 9
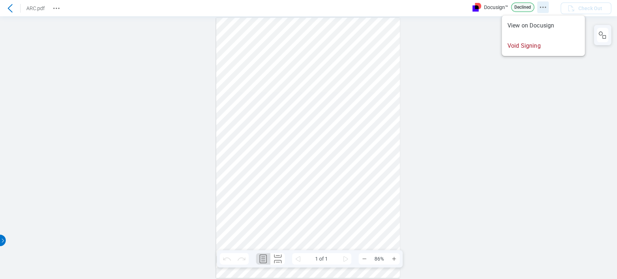
click at [541, 7] on icon "Docusign Menu" at bounding box center [542, 7] width 9 height 9
click at [459, 52] on div at bounding box center [308, 147] width 617 height 263
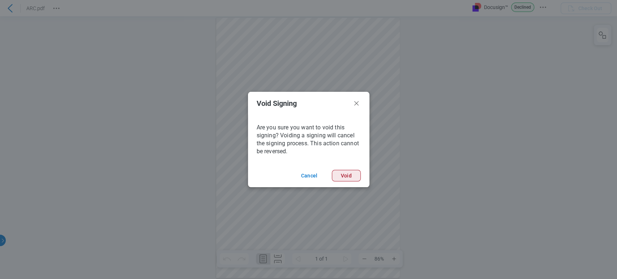
click at [349, 177] on button "Void" at bounding box center [346, 176] width 29 height 12
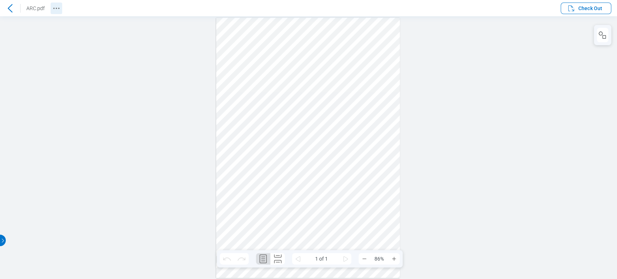
click at [59, 8] on circle "Revision History" at bounding box center [58, 8] width 1 height 1
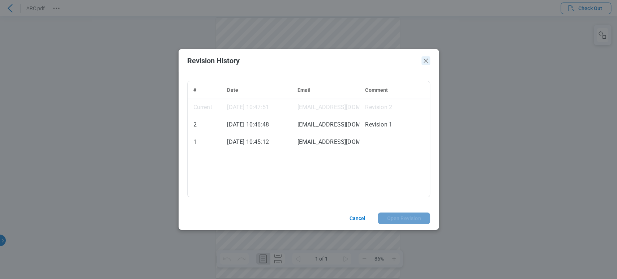
click at [427, 59] on icon "Close" at bounding box center [425, 61] width 4 height 4
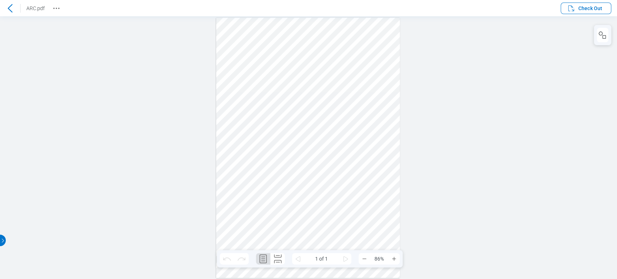
click at [532, 40] on div at bounding box center [308, 147] width 617 height 263
drag, startPoint x: 63, startPoint y: 8, endPoint x: 60, endPoint y: 7, distance: 3.8
click at [64, 8] on header "ARC.pdf Check Out" at bounding box center [308, 8] width 617 height 16
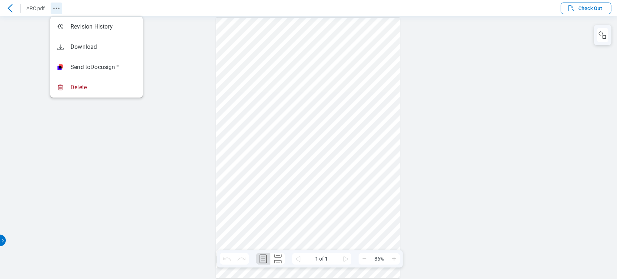
click at [60, 7] on icon "Revision History" at bounding box center [56, 8] width 9 height 9
click at [141, 174] on div at bounding box center [308, 147] width 617 height 263
click at [13, 10] on icon at bounding box center [10, 8] width 9 height 9
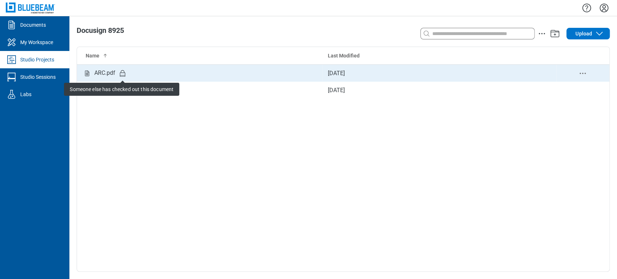
click at [122, 74] on icon "Studio items table" at bounding box center [122, 73] width 9 height 9
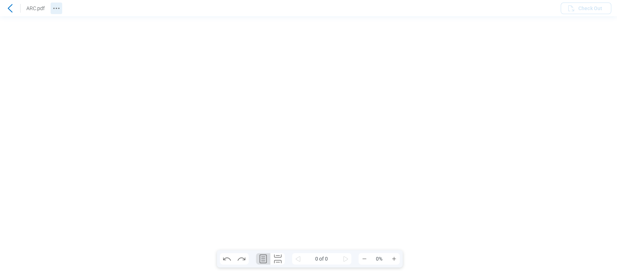
click at [57, 6] on icon "Revision History" at bounding box center [56, 8] width 9 height 9
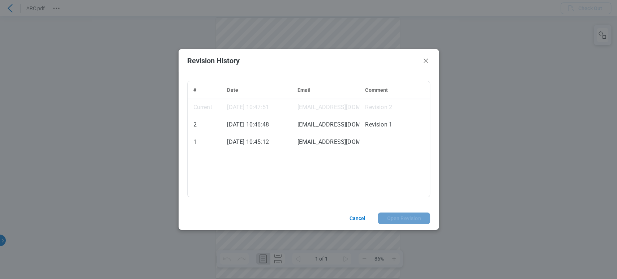
click at [431, 57] on header "Revision History" at bounding box center [308, 60] width 260 height 23
click at [425, 61] on icon "Close" at bounding box center [425, 61] width 4 height 4
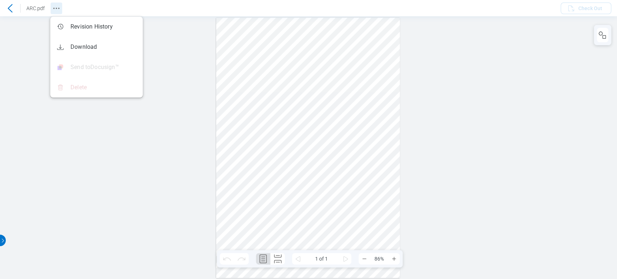
click at [52, 13] on button "Revision History" at bounding box center [57, 9] width 12 height 12
click at [13, 10] on icon at bounding box center [10, 8] width 9 height 9
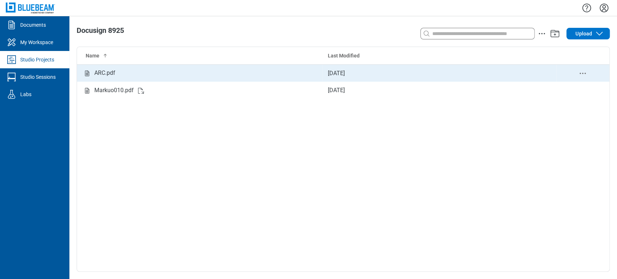
click at [101, 74] on div "ARC.pdf" at bounding box center [104, 73] width 21 height 9
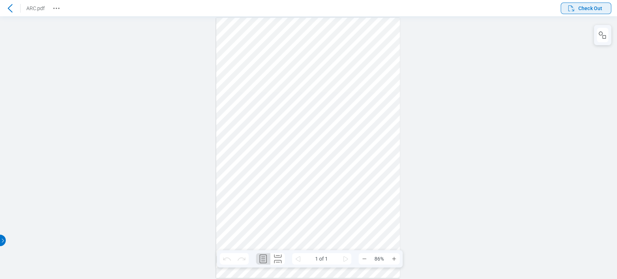
click at [595, 11] on span "Check Out" at bounding box center [590, 8] width 24 height 7
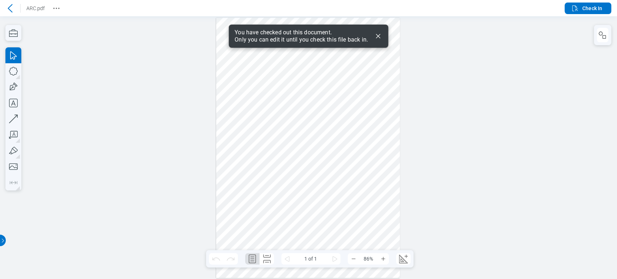
click at [376, 36] on icon "Dismiss" at bounding box center [377, 36] width 9 height 9
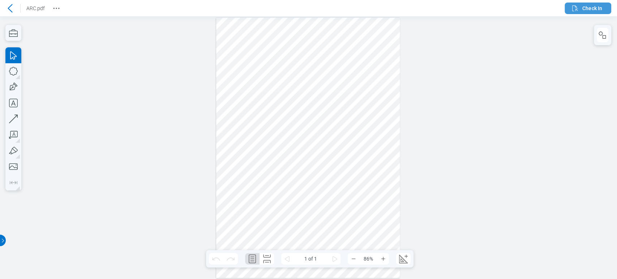
click at [570, 7] on icon "button" at bounding box center [574, 8] width 9 height 9
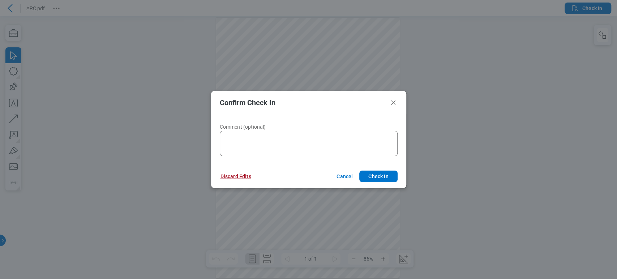
click at [239, 170] on button "Discard Edits" at bounding box center [236, 176] width 48 height 12
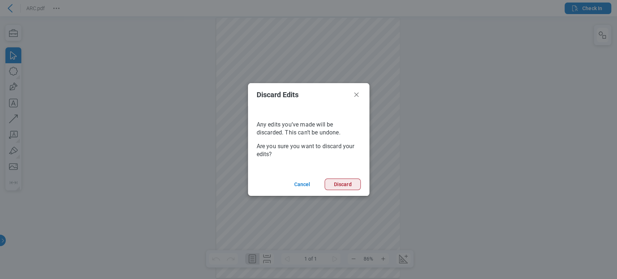
click at [337, 186] on button "Discard" at bounding box center [342, 184] width 36 height 12
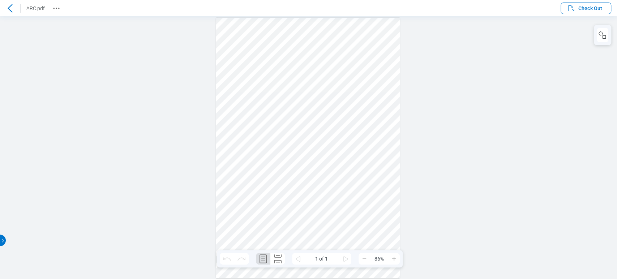
click at [12, 9] on icon at bounding box center [10, 8] width 9 height 9
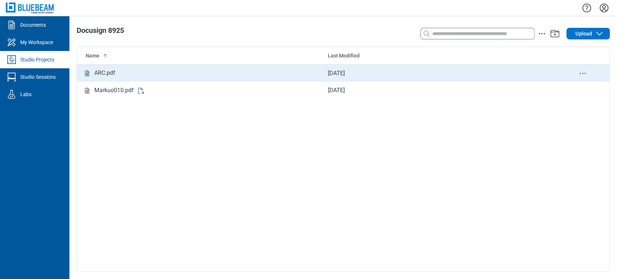
click at [109, 72] on div "ARC.pdf" at bounding box center [104, 73] width 21 height 9
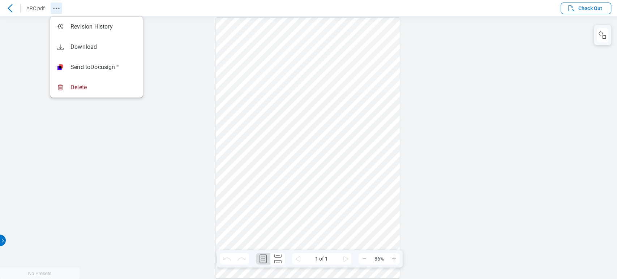
click at [56, 7] on icon "Revision History" at bounding box center [56, 8] width 9 height 9
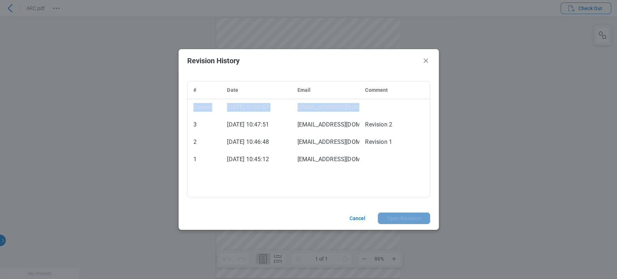
drag, startPoint x: 367, startPoint y: 106, endPoint x: 427, endPoint y: 93, distance: 60.7
click at [427, 93] on table "# Date Email Comment Current [DATE] 11:01:57 [EMAIL_ADDRESS][DOMAIN_NAME] 3 [DA…" at bounding box center [308, 124] width 242 height 87
drag, startPoint x: 428, startPoint y: 62, endPoint x: 431, endPoint y: 71, distance: 9.1
click at [431, 71] on header "Revision History" at bounding box center [308, 60] width 260 height 23
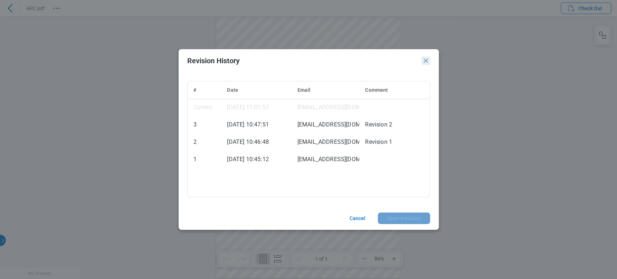
click at [427, 62] on icon "Close" at bounding box center [425, 60] width 9 height 9
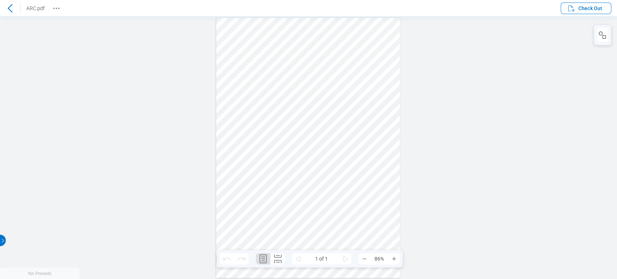
drag, startPoint x: 9, startPoint y: 26, endPoint x: 34, endPoint y: 56, distance: 39.5
